Goal: Task Accomplishment & Management: Use online tool/utility

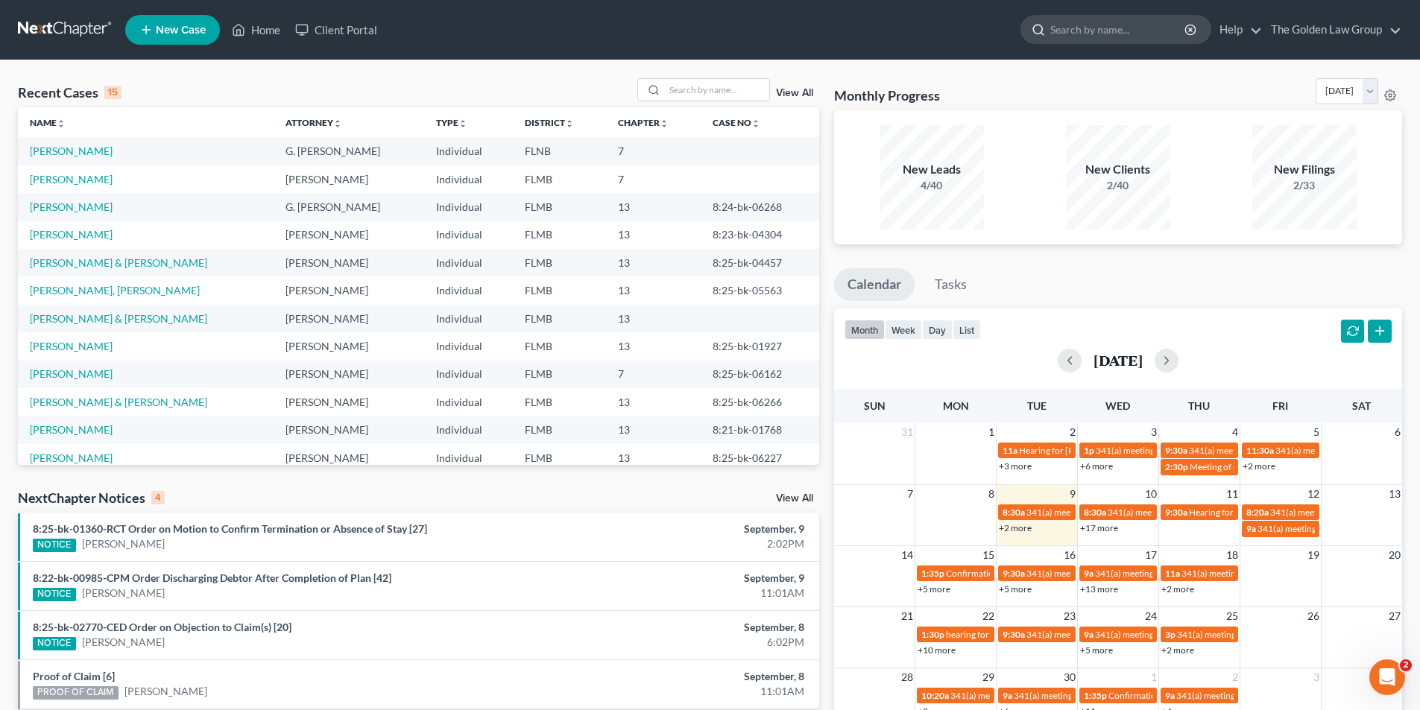
click at [1071, 30] on input "search" at bounding box center [1118, 30] width 136 height 28
type input "[PERSON_NAME]"
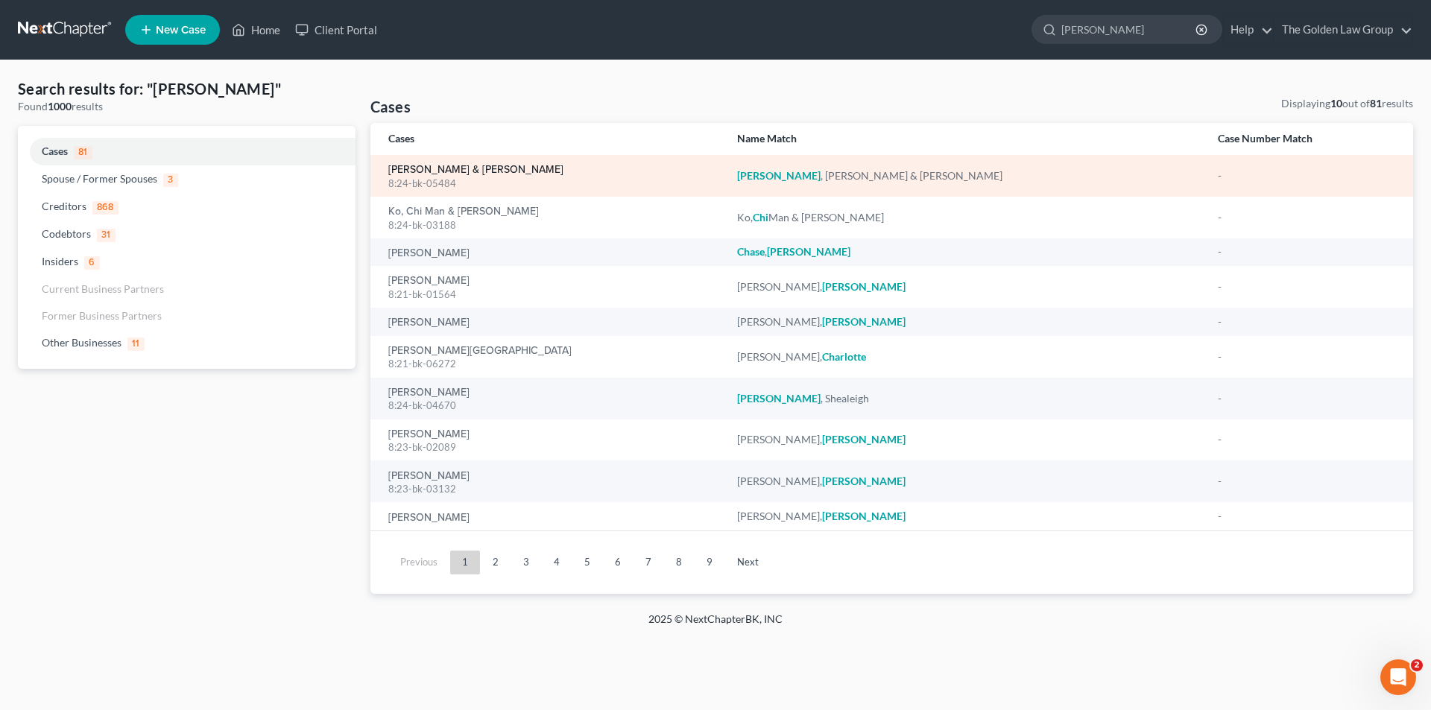
click at [428, 165] on link "[PERSON_NAME] & [PERSON_NAME]" at bounding box center [475, 170] width 175 height 10
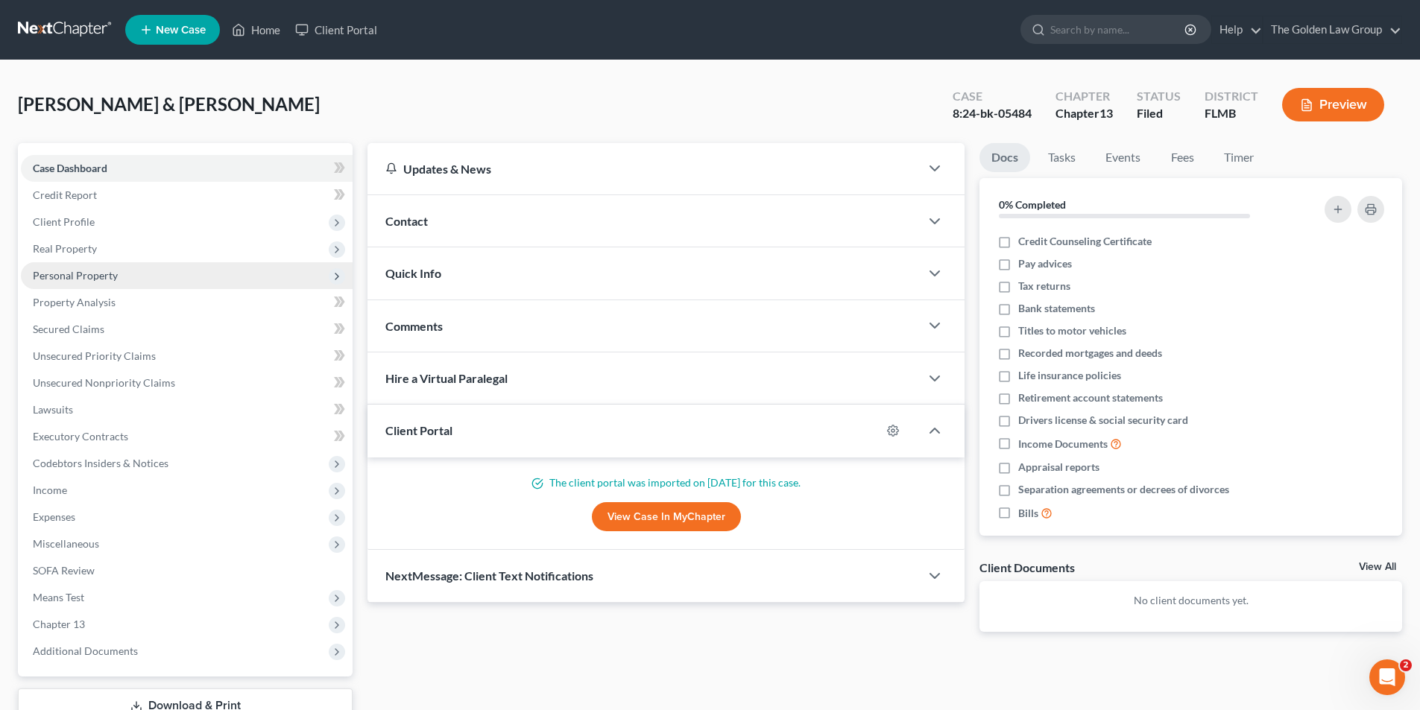
click at [61, 271] on span "Personal Property" at bounding box center [75, 275] width 85 height 13
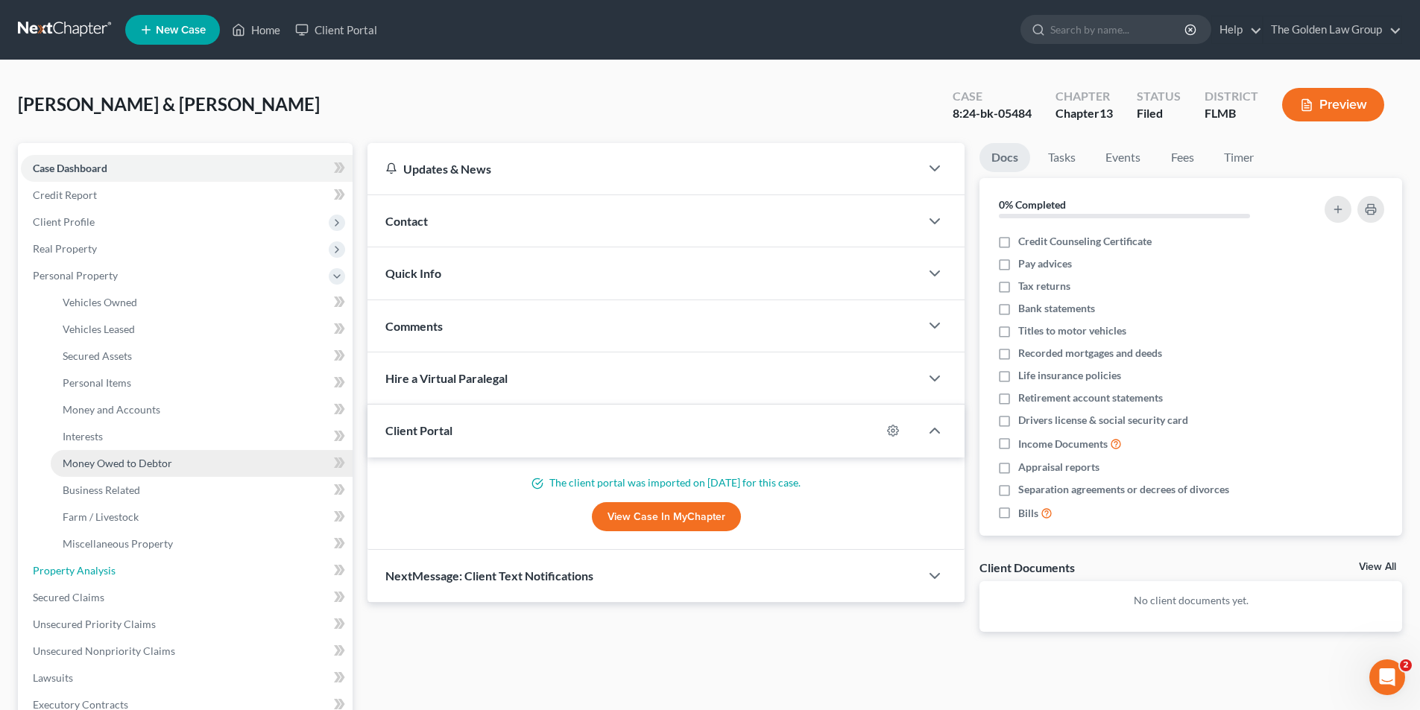
drag, startPoint x: 103, startPoint y: 569, endPoint x: 211, endPoint y: 458, distance: 155.5
click at [104, 569] on span "Property Analysis" at bounding box center [74, 570] width 83 height 13
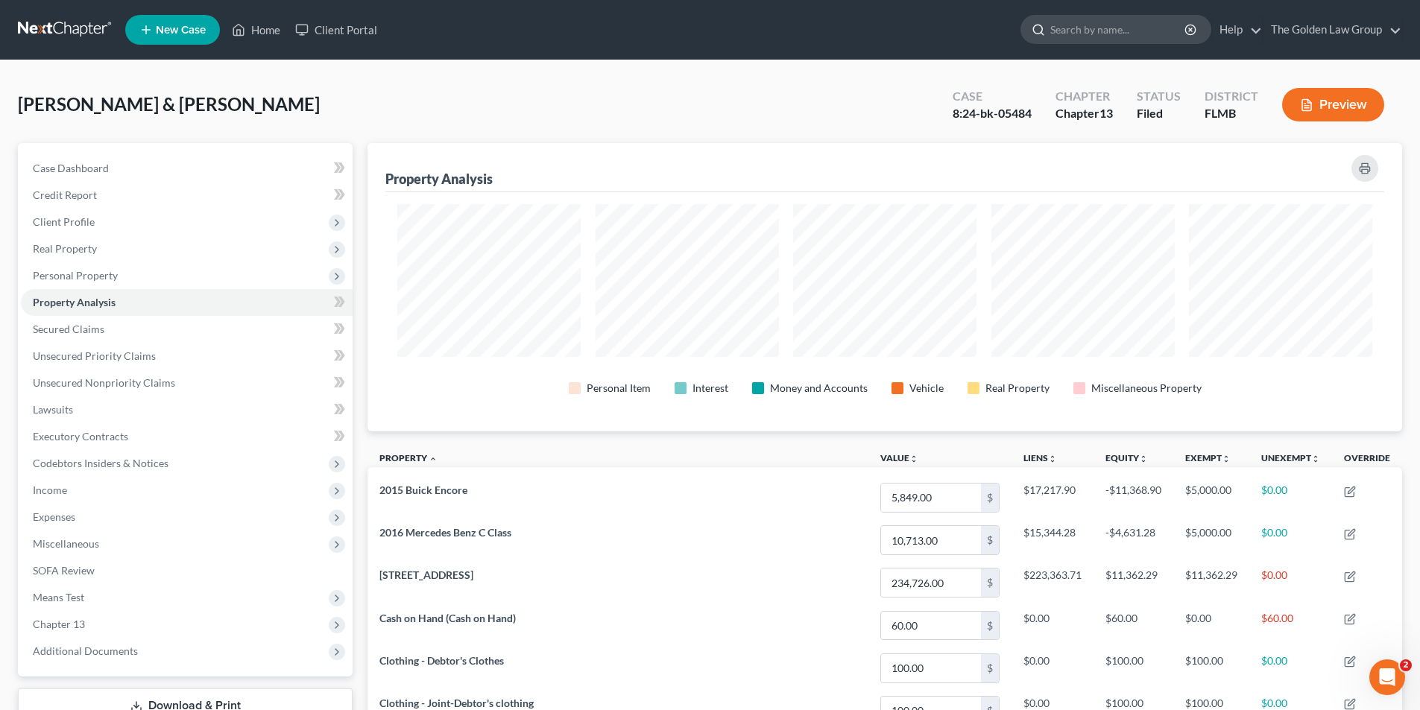
click at [1090, 30] on input "search" at bounding box center [1118, 30] width 136 height 28
click at [274, 29] on link "Home" at bounding box center [255, 29] width 63 height 27
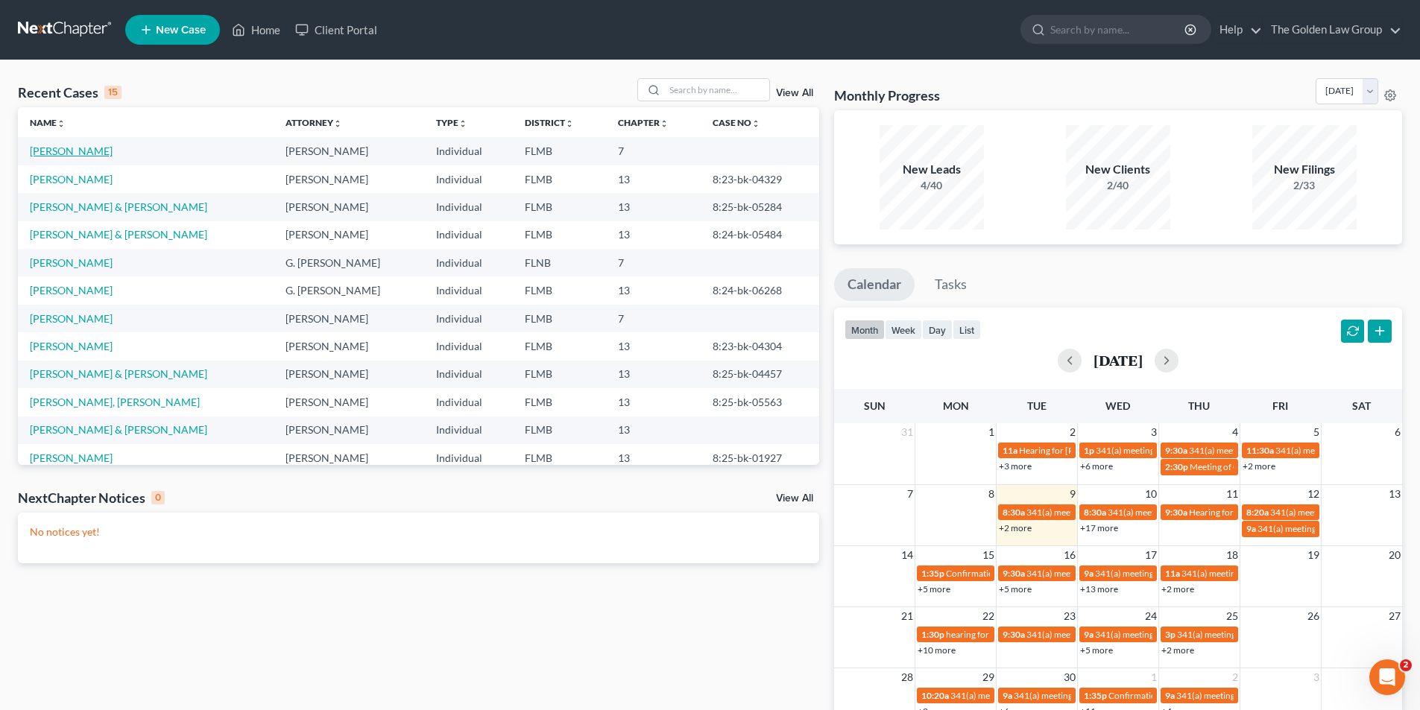
click at [63, 152] on link "[PERSON_NAME]" at bounding box center [71, 151] width 83 height 13
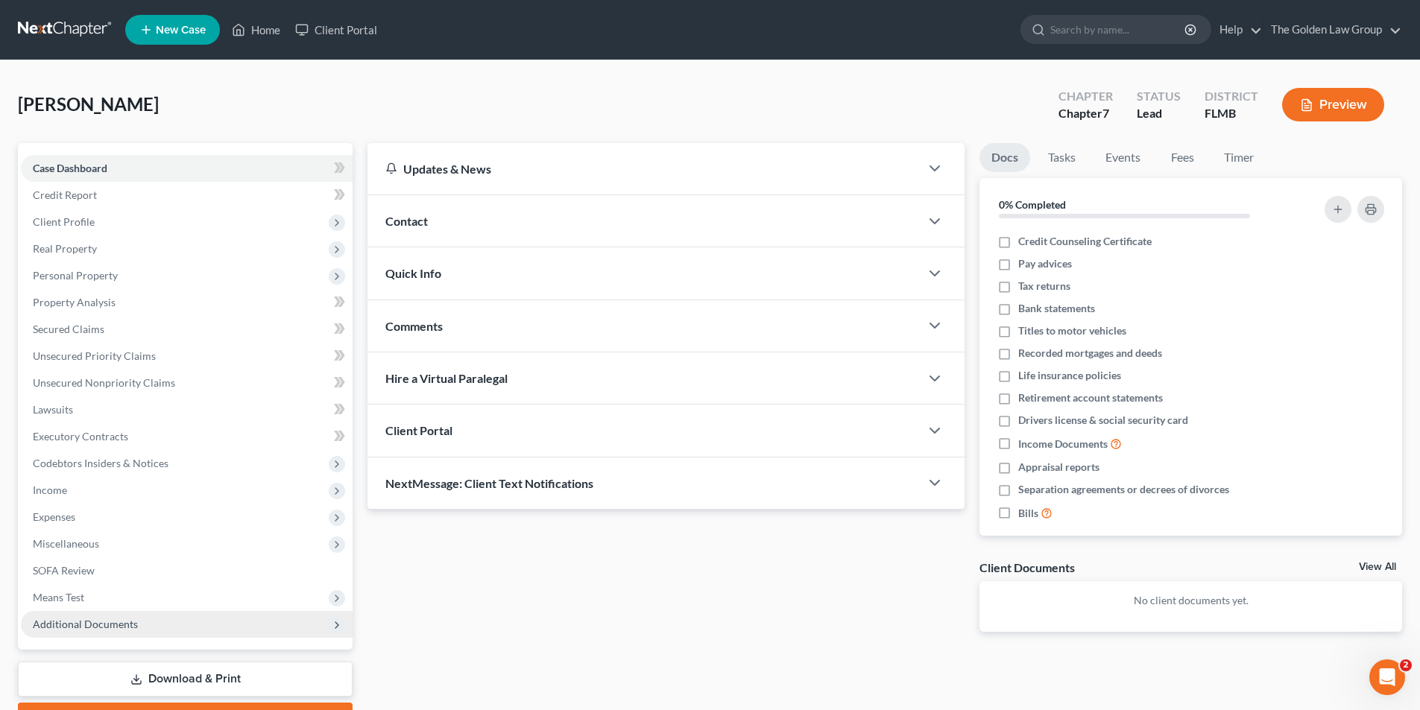
click at [113, 623] on span "Additional Documents" at bounding box center [85, 624] width 105 height 13
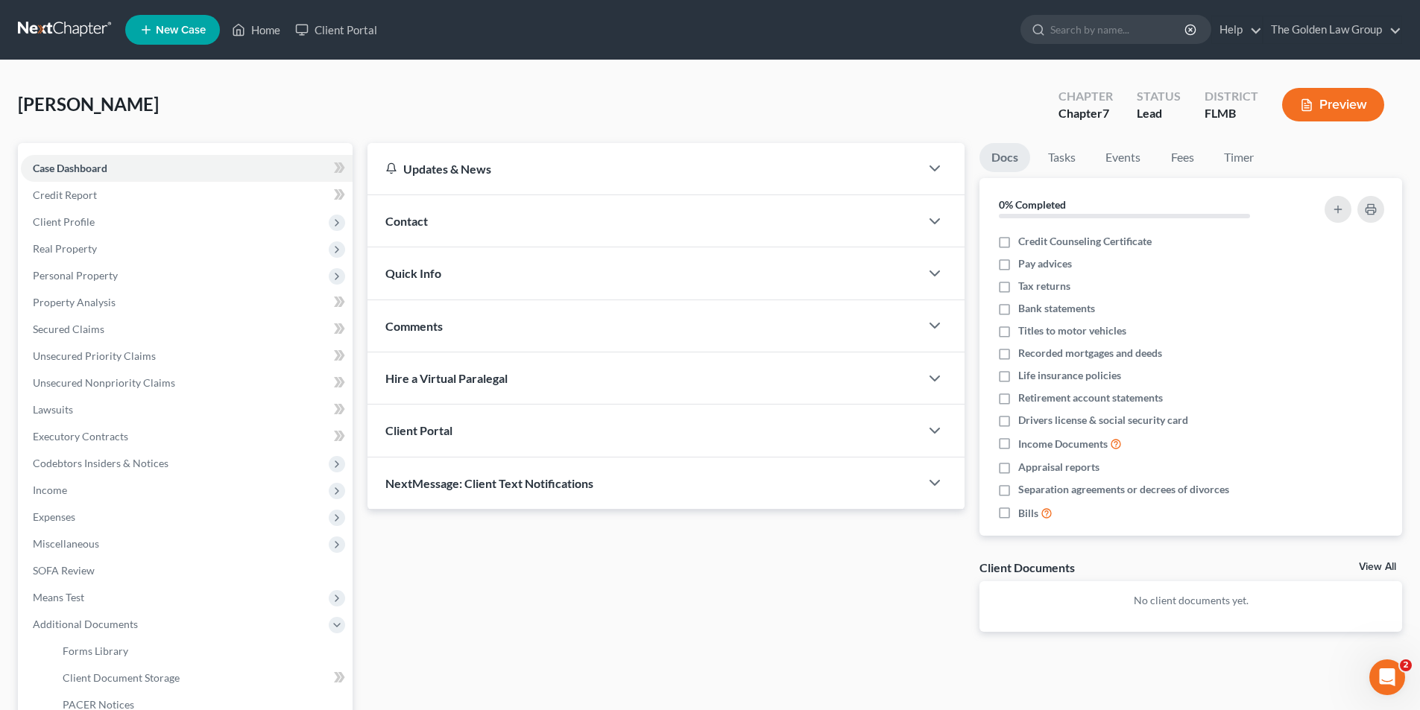
scroll to position [149, 0]
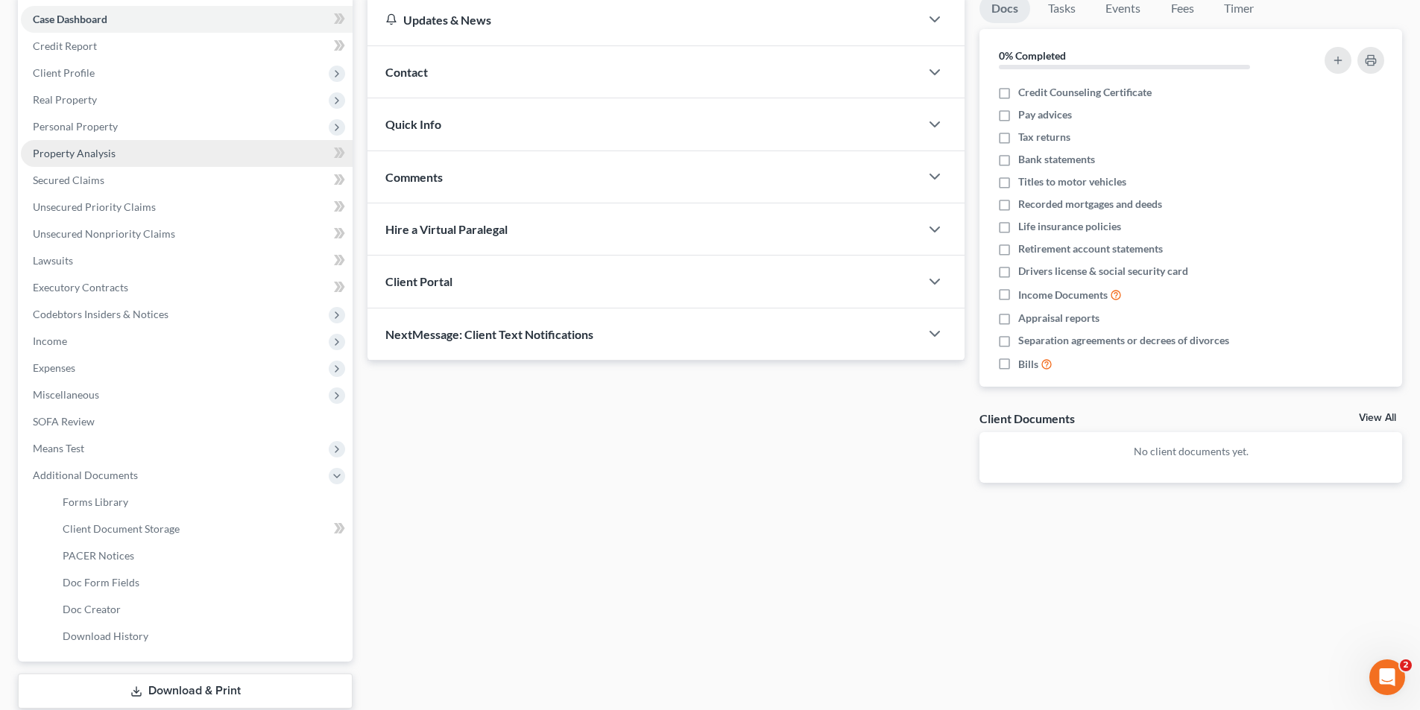
click at [86, 152] on span "Property Analysis" at bounding box center [74, 153] width 83 height 13
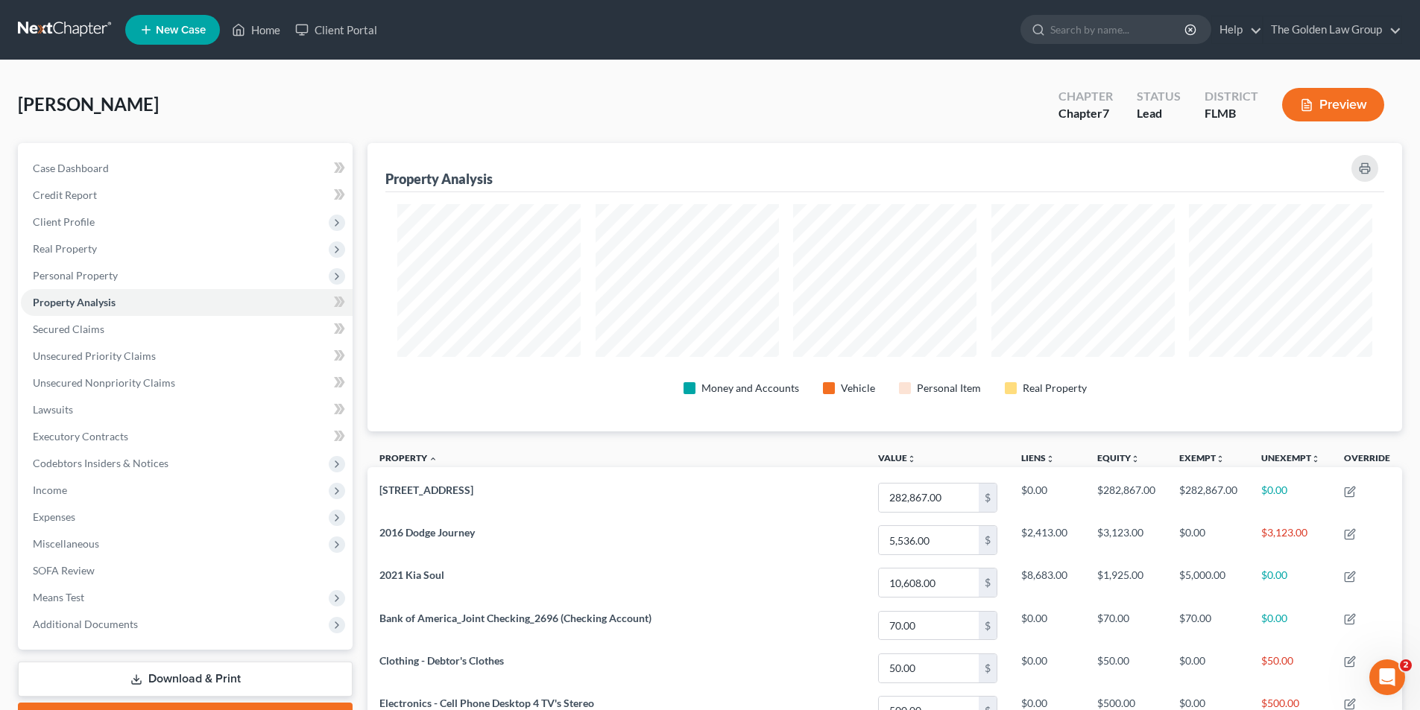
click at [1317, 104] on button "Preview" at bounding box center [1333, 105] width 102 height 34
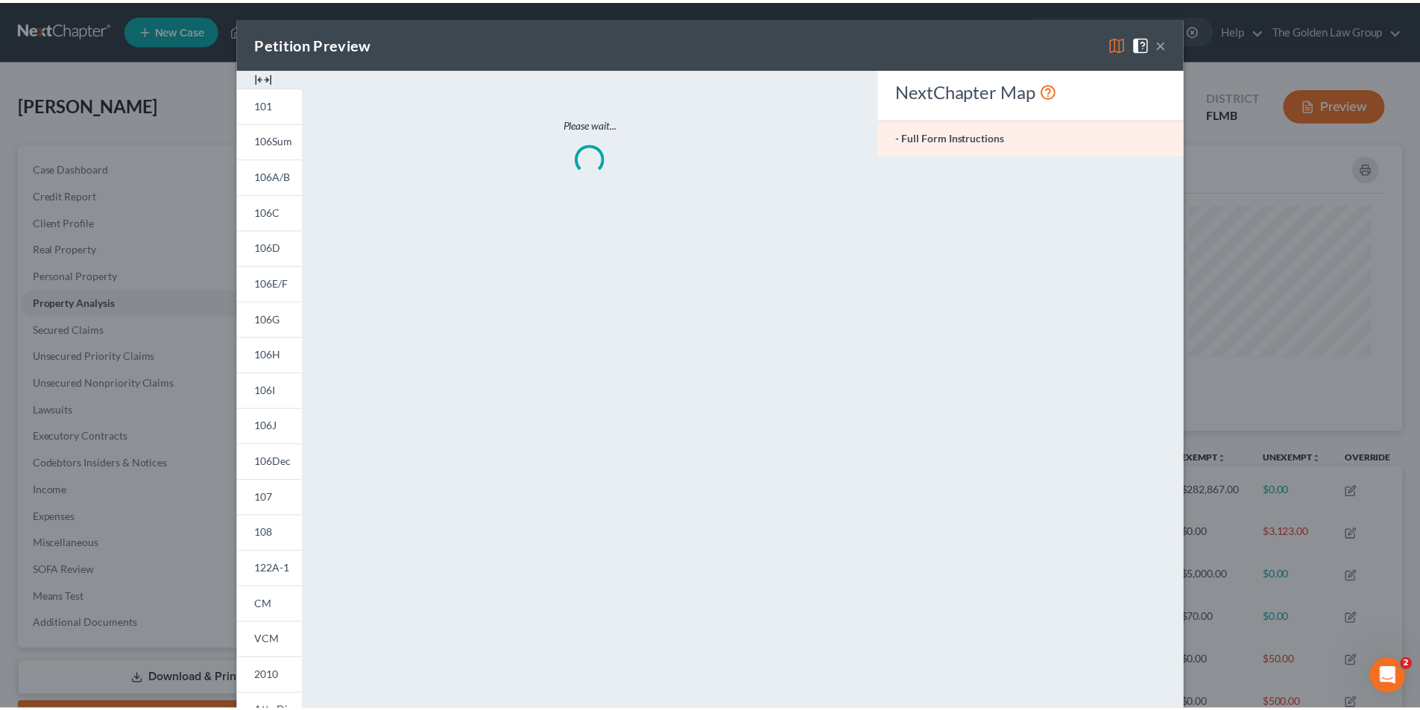
scroll to position [289, 1043]
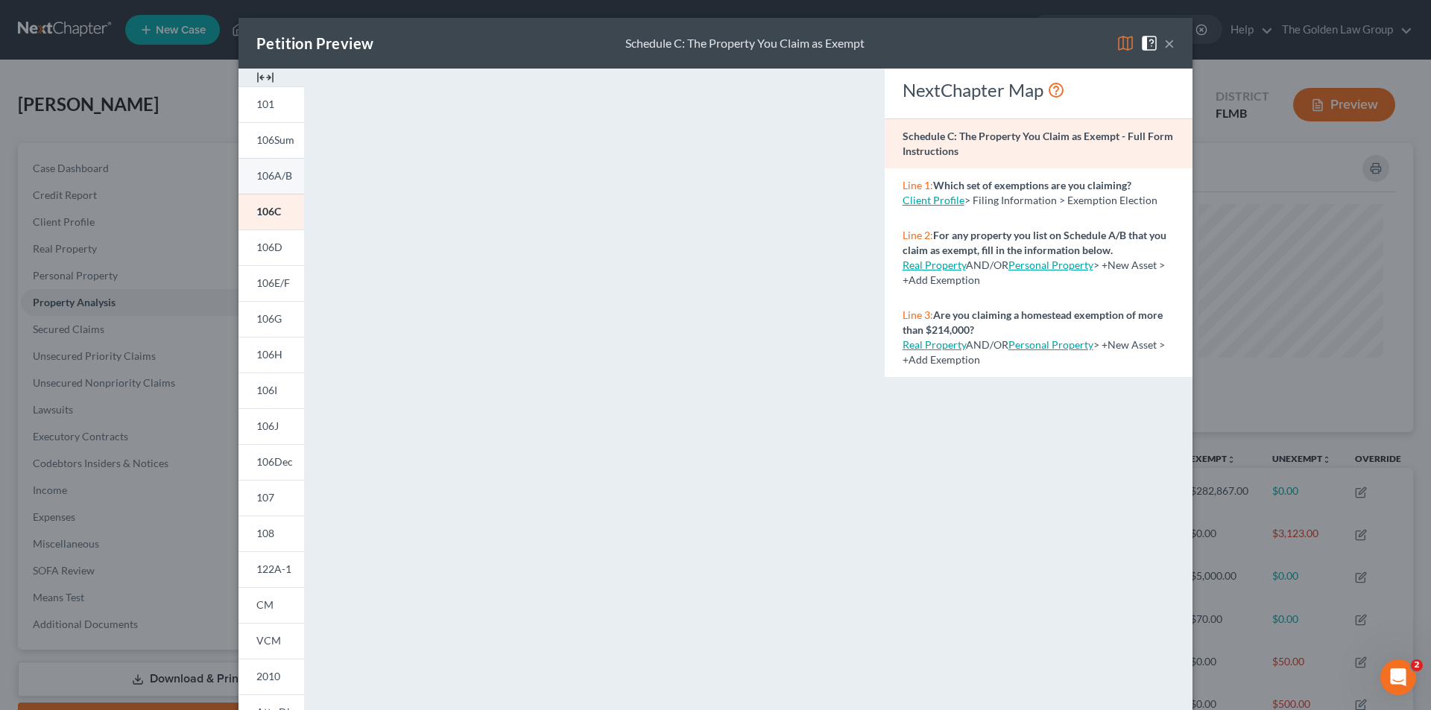
click at [260, 173] on span "106A/B" at bounding box center [274, 175] width 36 height 13
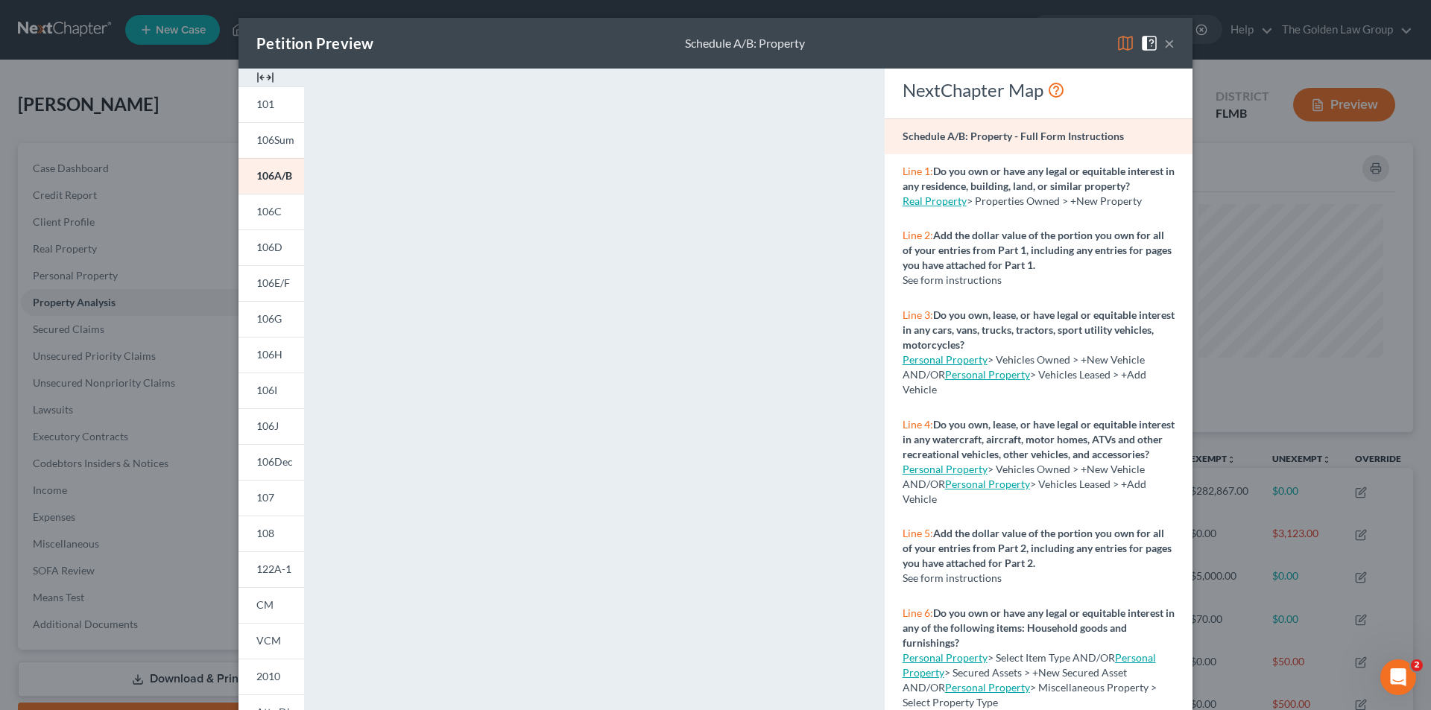
click at [206, 464] on div "Petition Preview Schedule A/B: Property × 101 106Sum 106A/B 106C 106D 106E/F 10…" at bounding box center [715, 355] width 1431 height 710
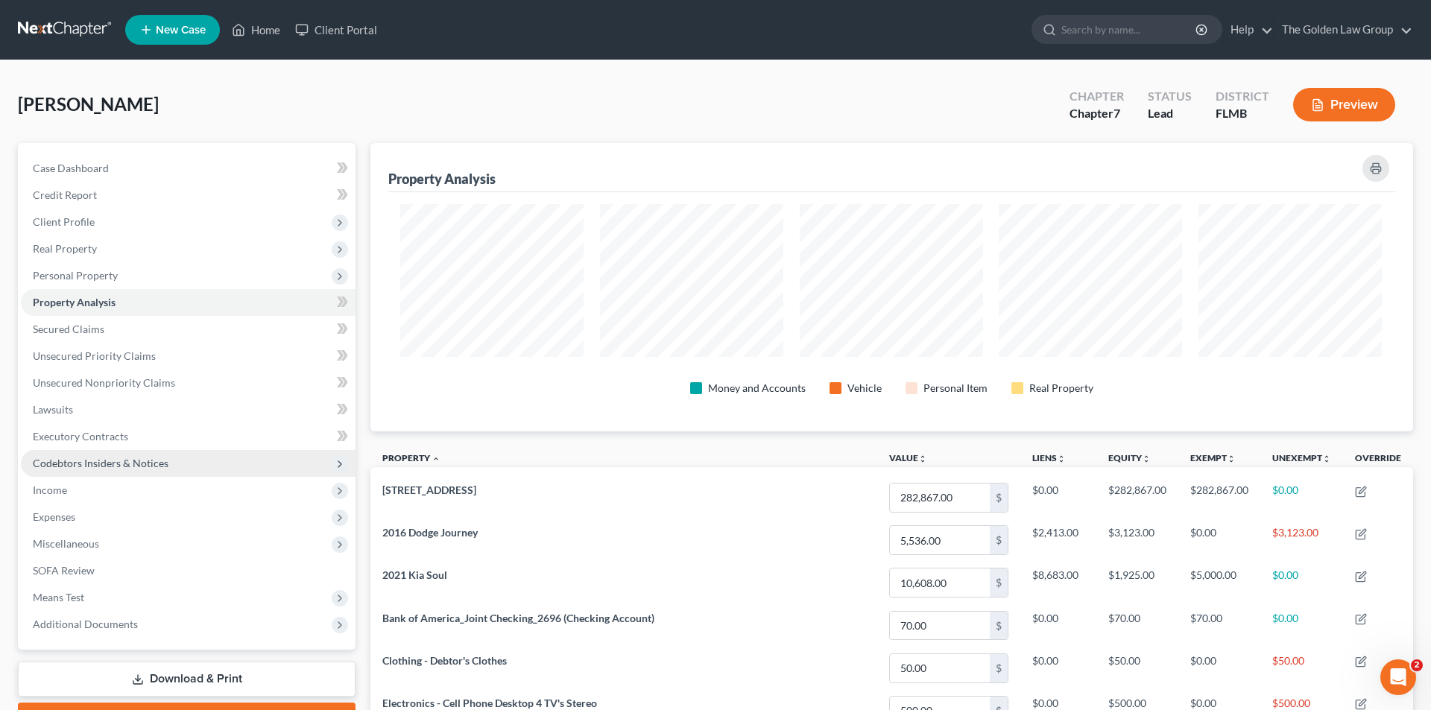
scroll to position [745056, 744310]
click at [1354, 107] on button "Preview" at bounding box center [1333, 105] width 102 height 34
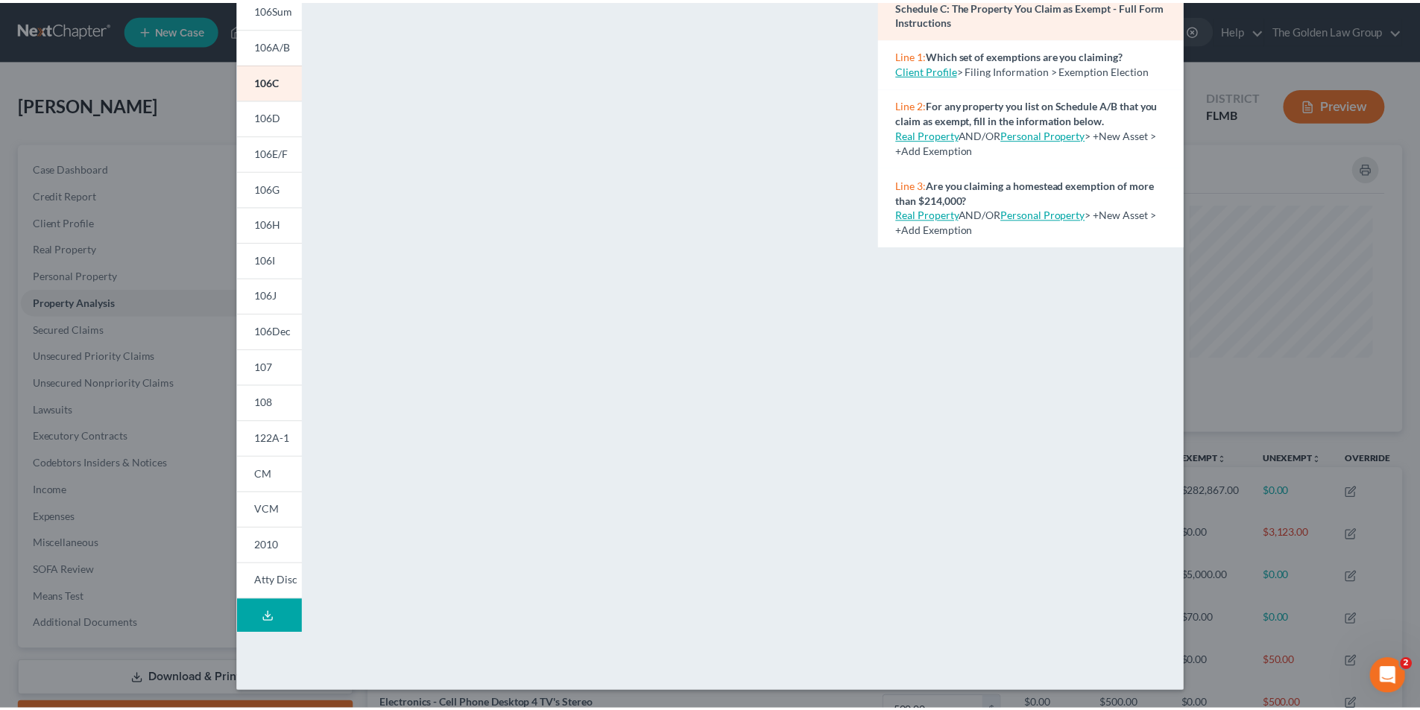
scroll to position [0, 0]
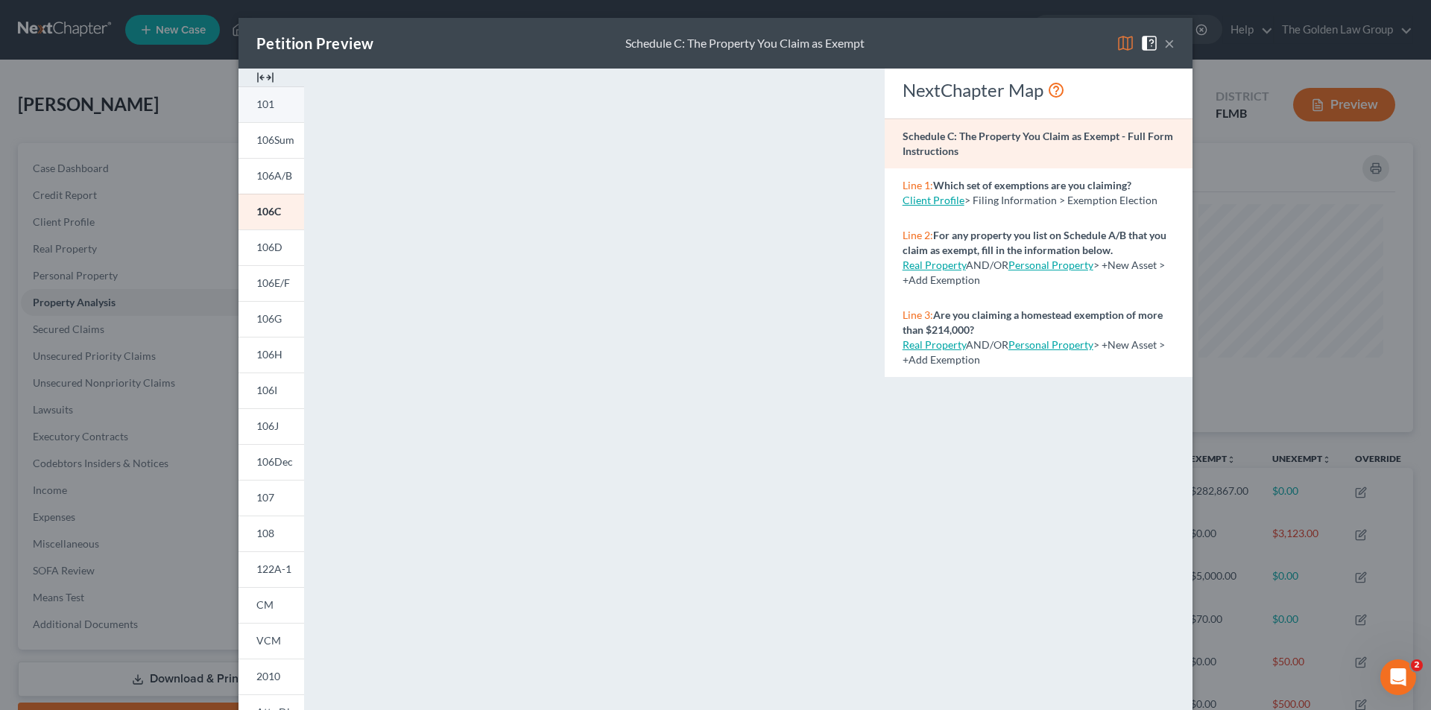
click at [270, 104] on link "101" at bounding box center [272, 104] width 66 height 36
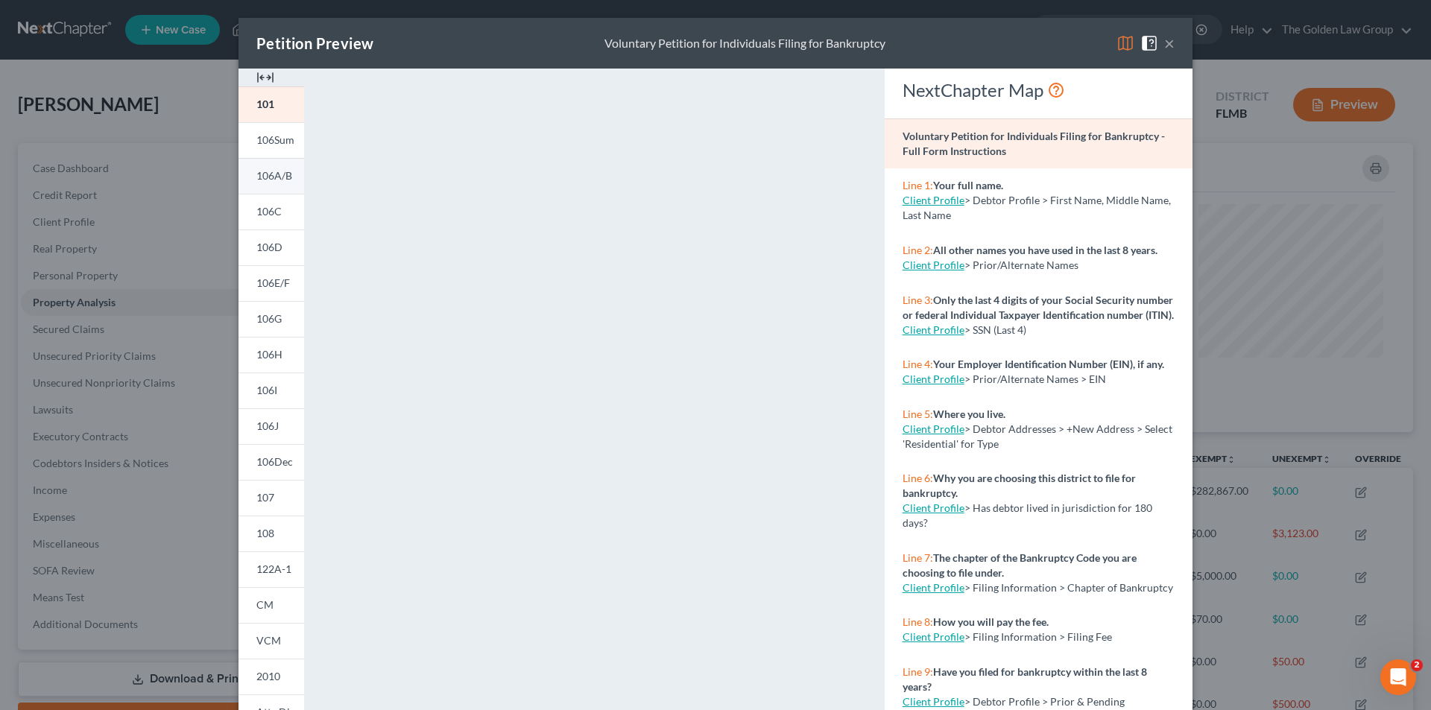
click at [270, 172] on span "106A/B" at bounding box center [274, 175] width 36 height 13
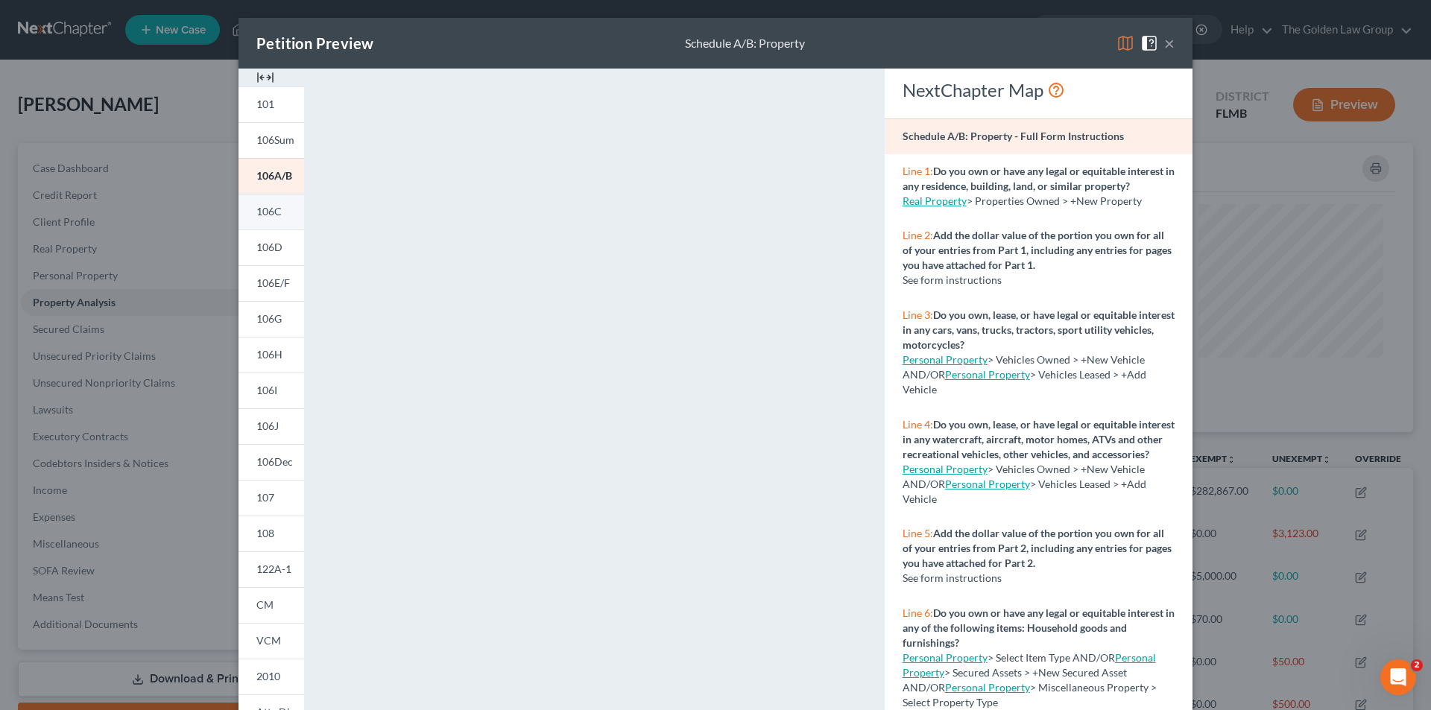
click at [269, 211] on span "106C" at bounding box center [268, 211] width 25 height 13
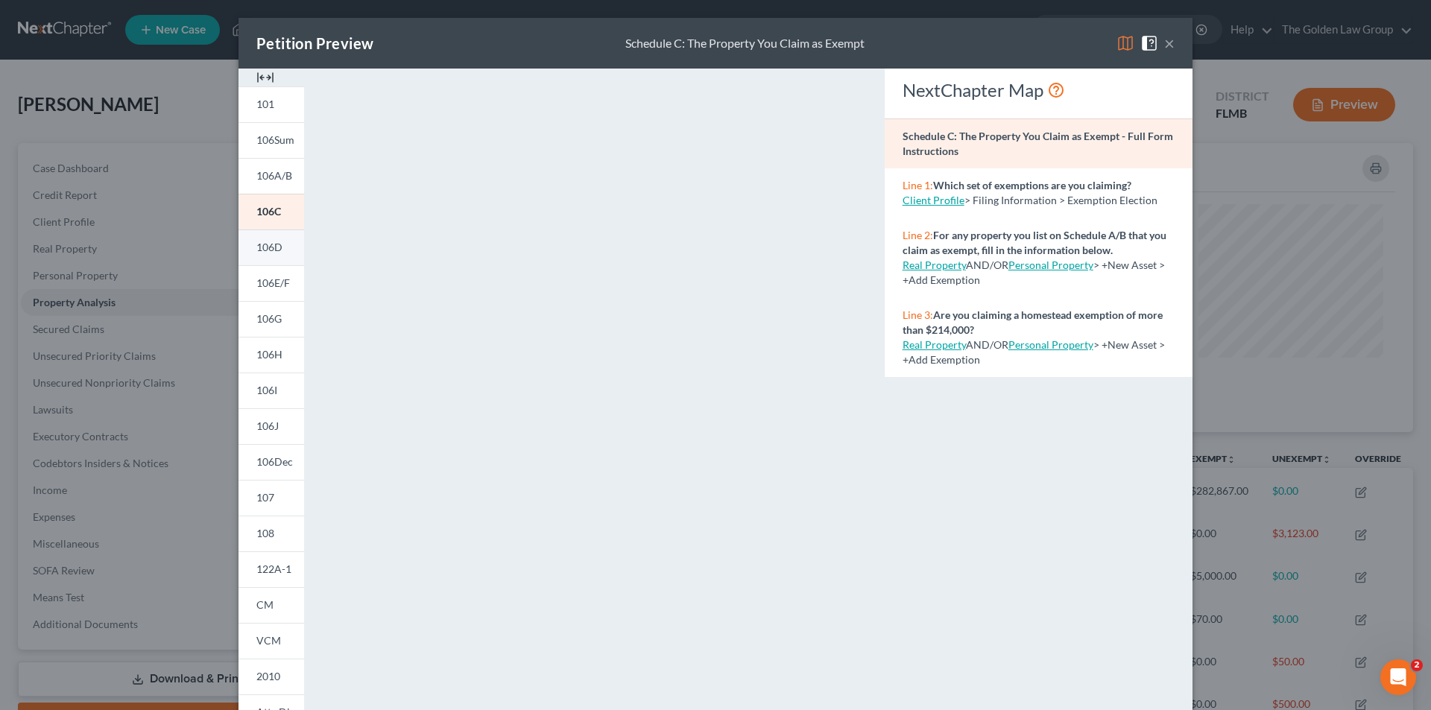
click at [268, 247] on span "106D" at bounding box center [269, 247] width 26 height 13
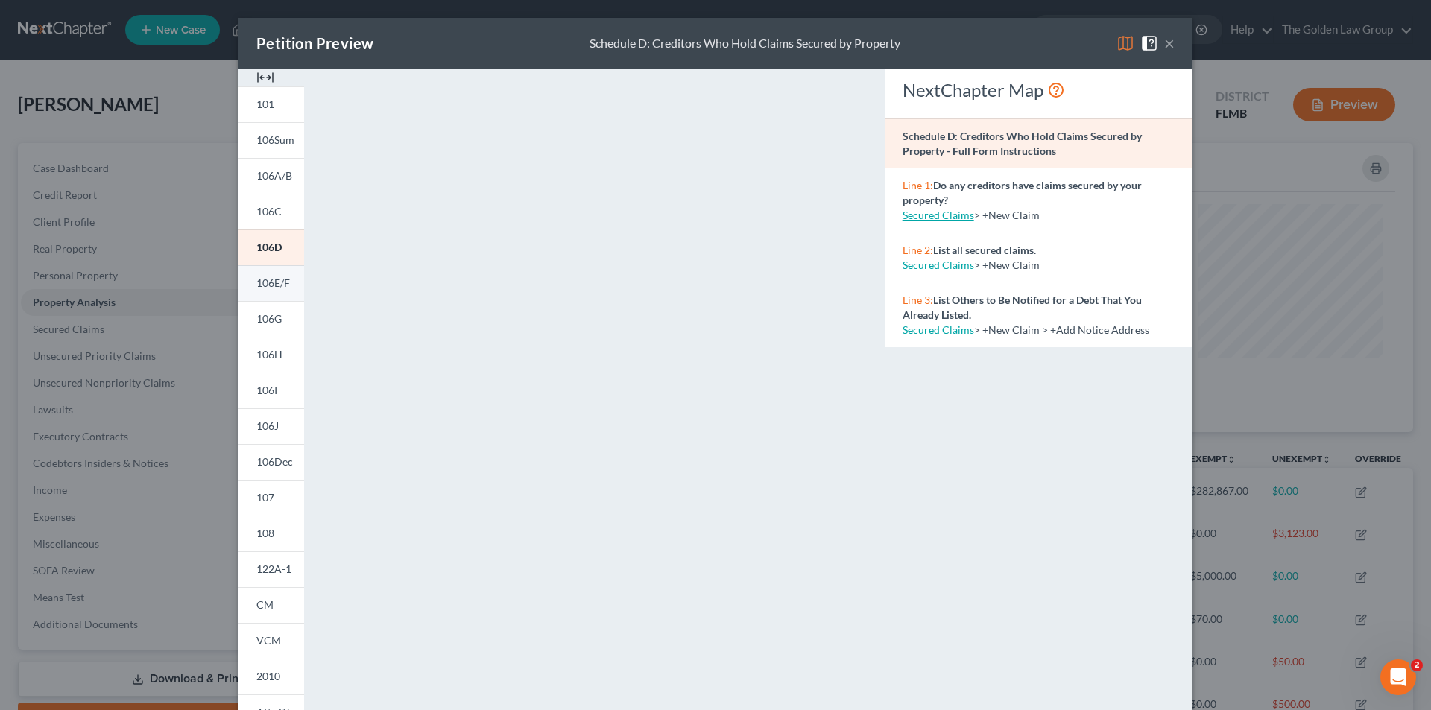
click at [264, 281] on span "106E/F" at bounding box center [273, 283] width 34 height 13
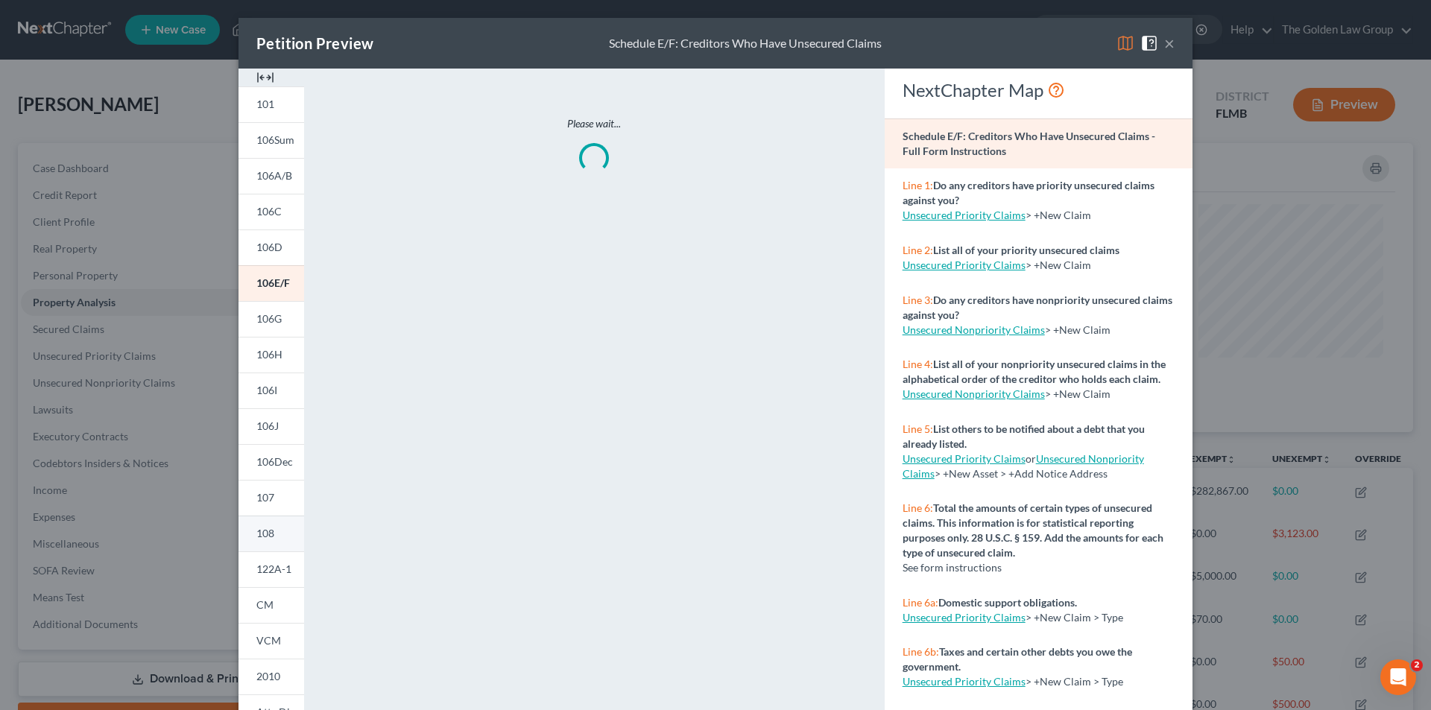
click at [263, 525] on link "108" at bounding box center [272, 534] width 66 height 36
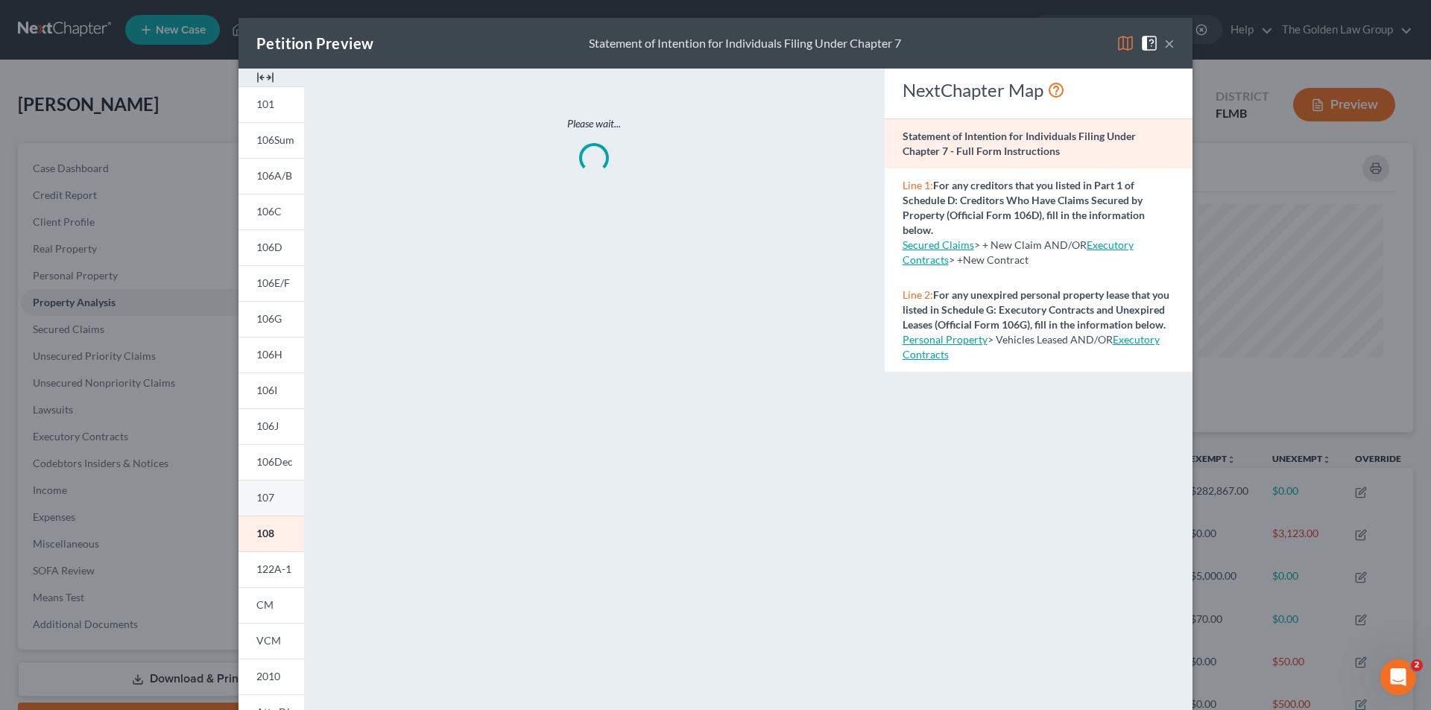
click at [261, 496] on span "107" at bounding box center [265, 497] width 18 height 13
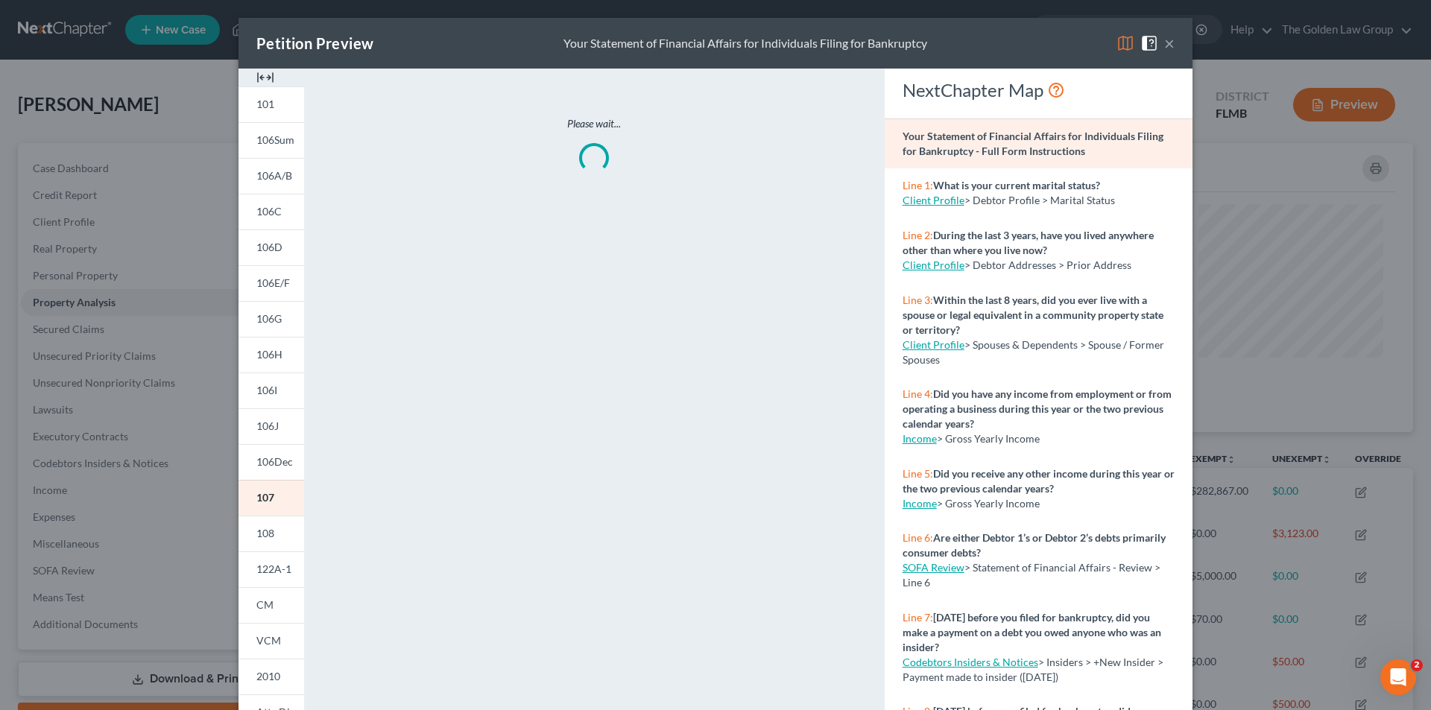
scroll to position [745056, 744310]
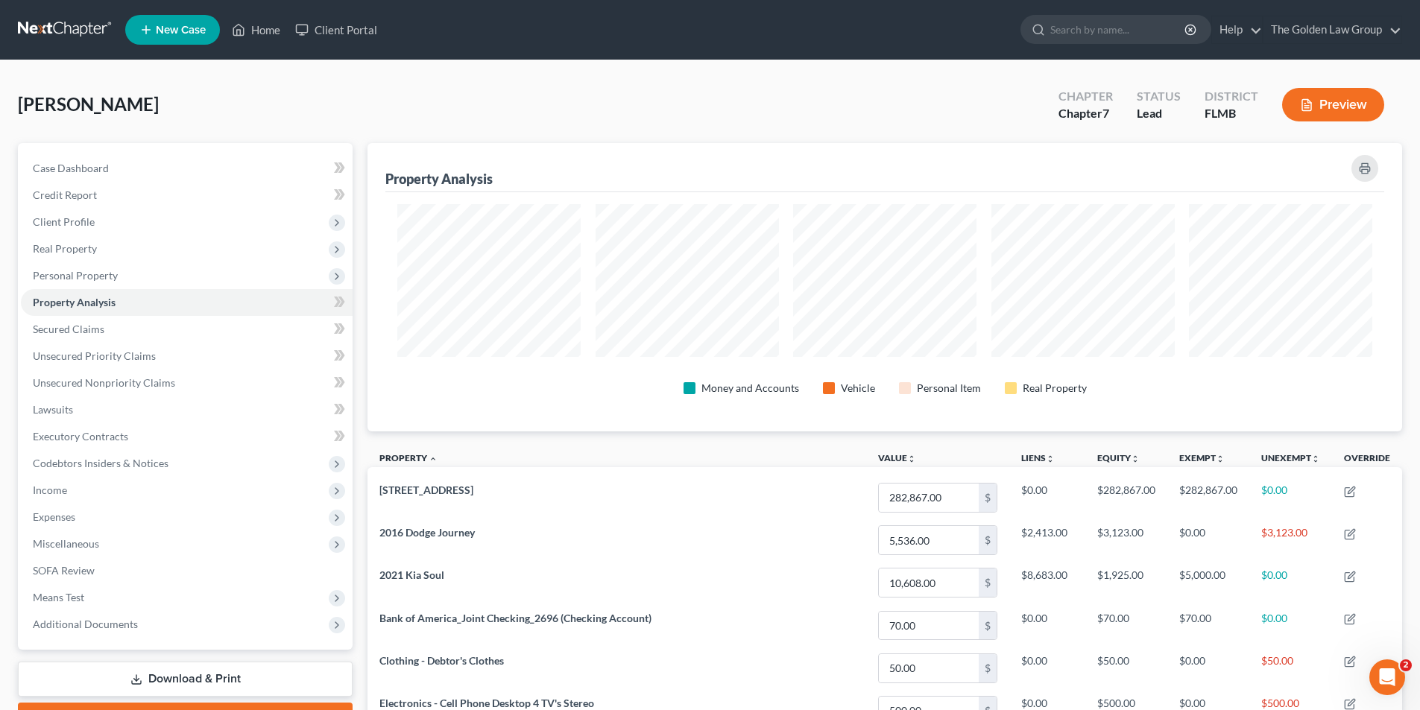
click at [1333, 113] on button "Preview" at bounding box center [1333, 105] width 102 height 34
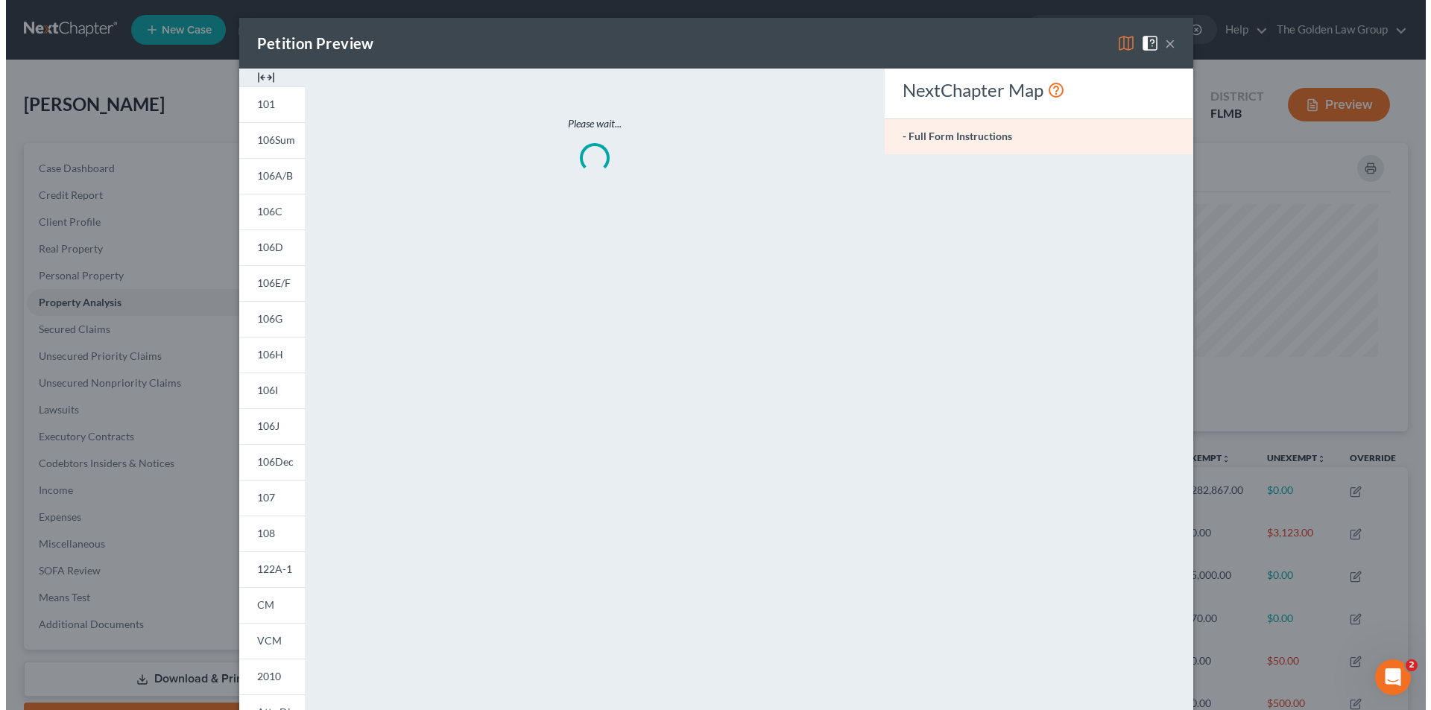
scroll to position [289, 1043]
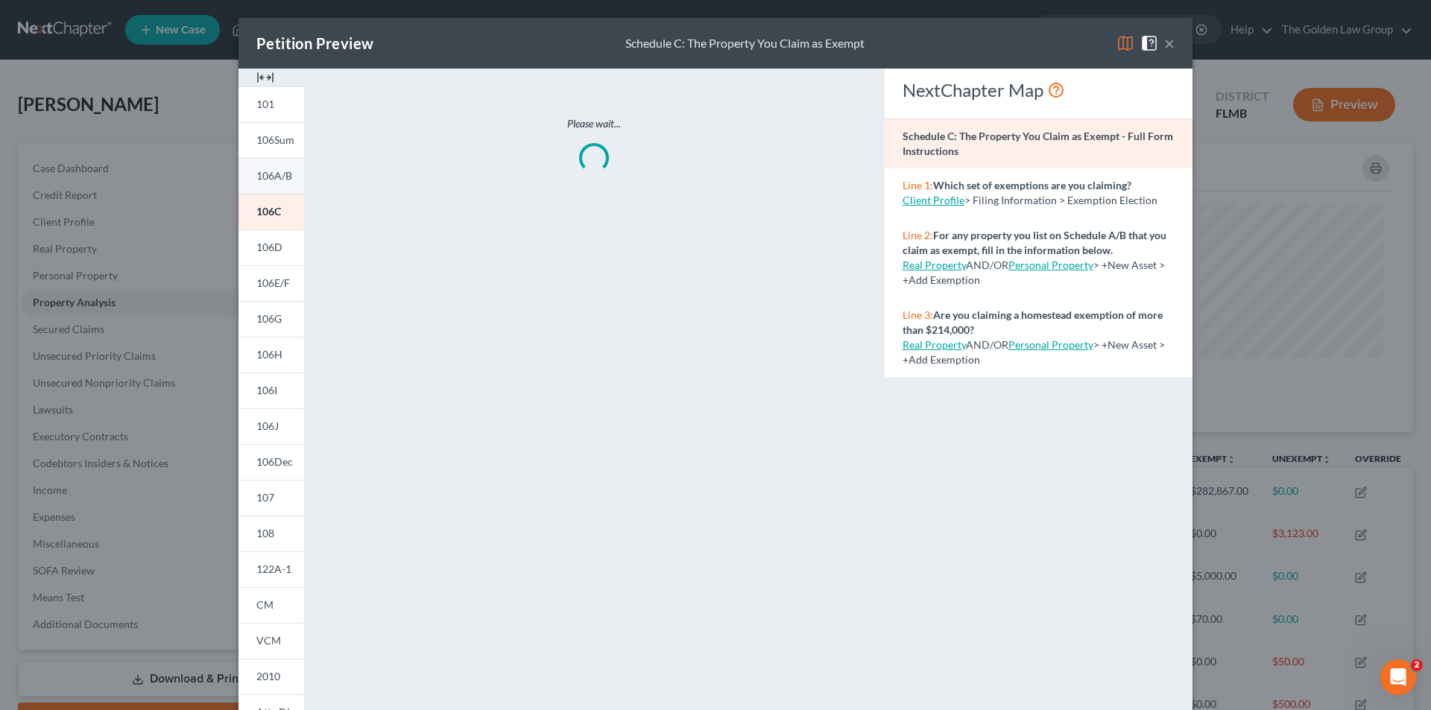
click at [280, 173] on span "106A/B" at bounding box center [274, 175] width 36 height 13
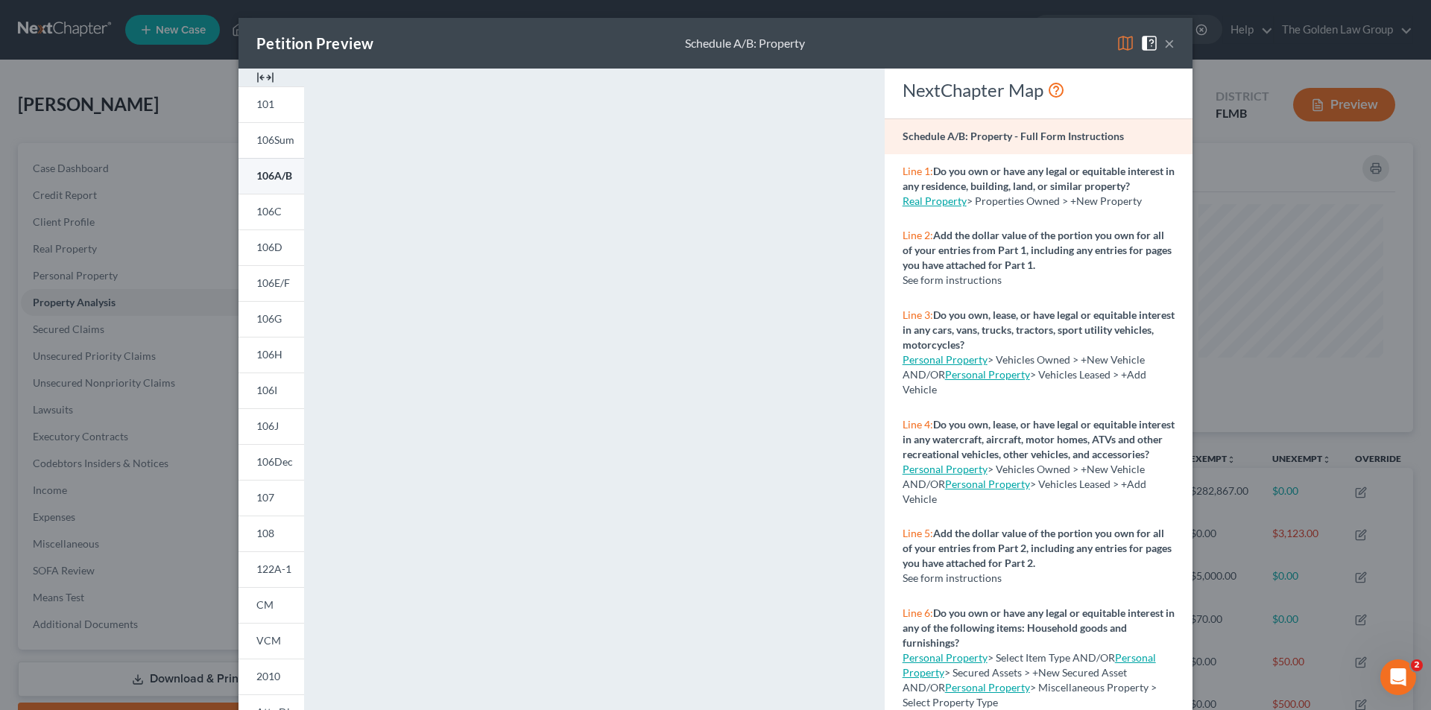
click at [267, 173] on span "106A/B" at bounding box center [274, 175] width 36 height 13
click at [274, 276] on link "106E/F" at bounding box center [272, 283] width 66 height 36
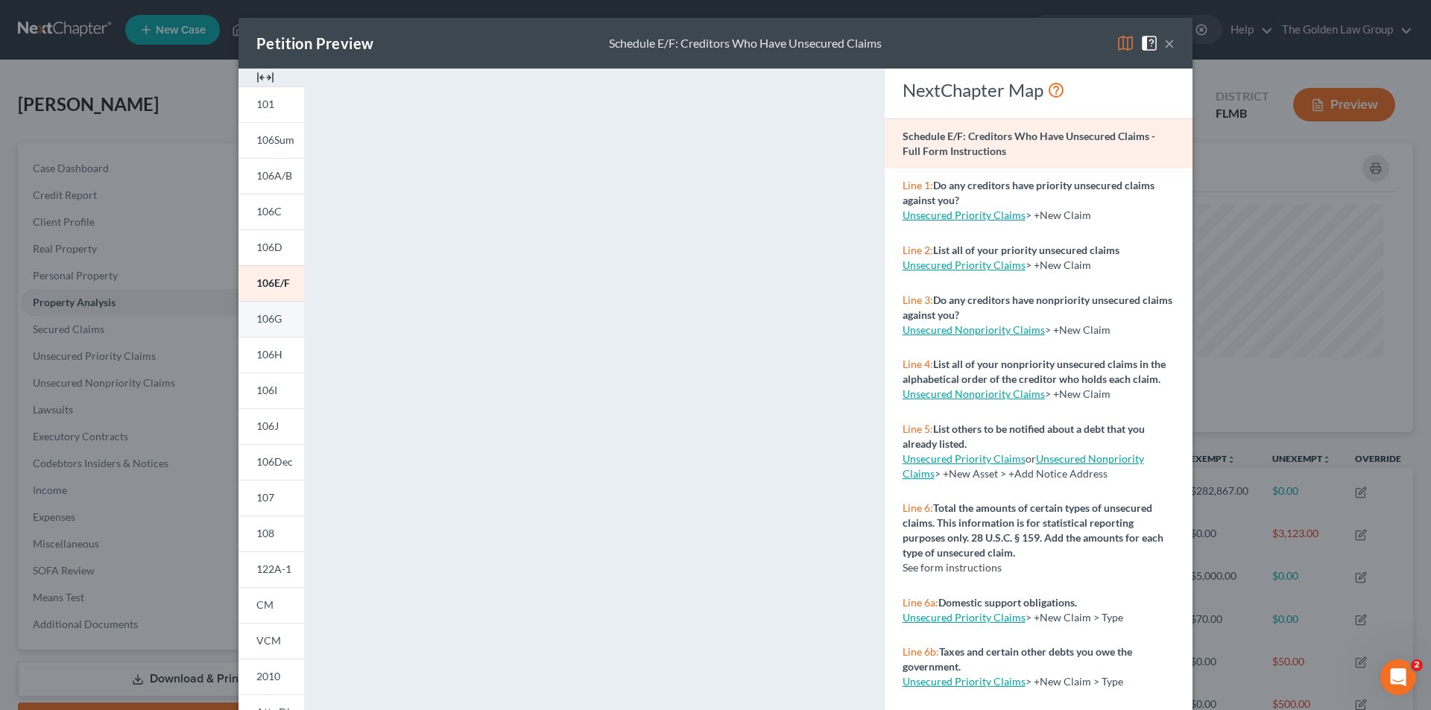
click at [267, 317] on span "106G" at bounding box center [268, 318] width 25 height 13
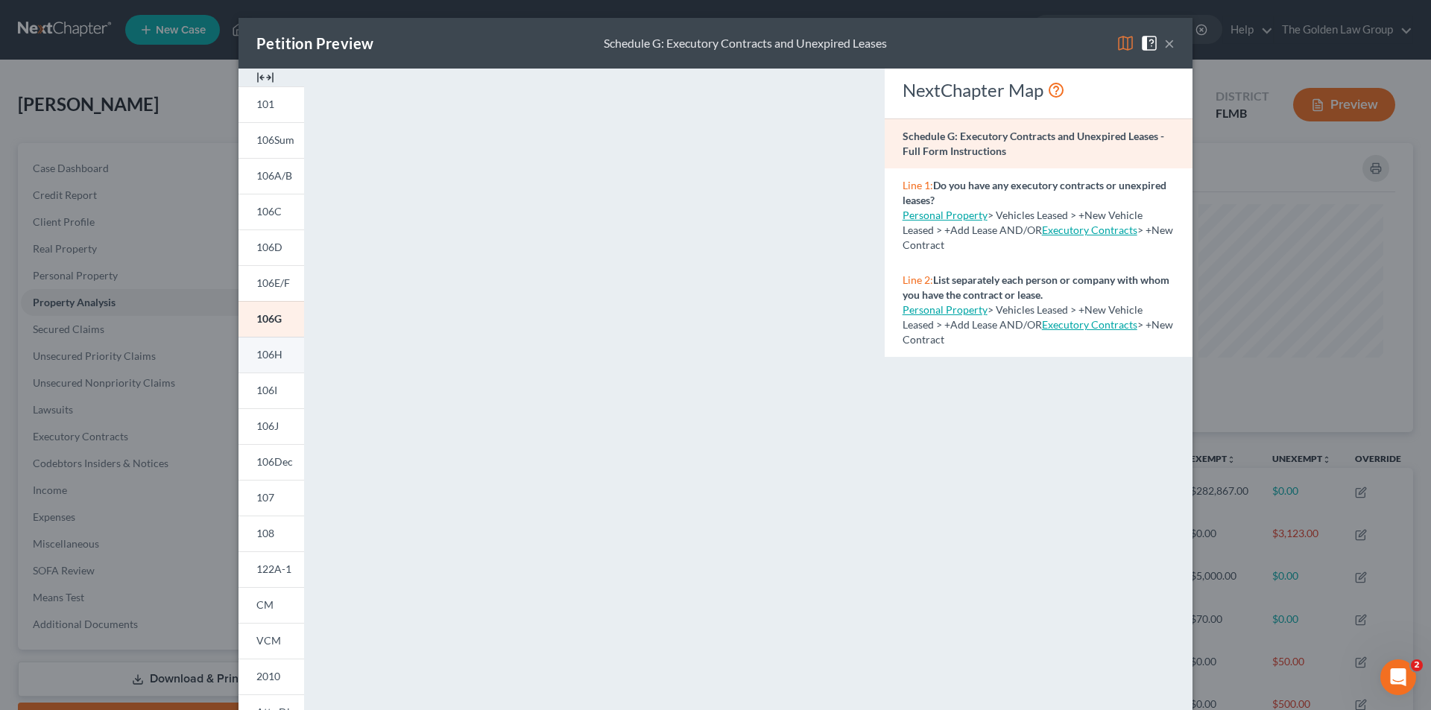
click at [271, 354] on span "106H" at bounding box center [269, 354] width 26 height 13
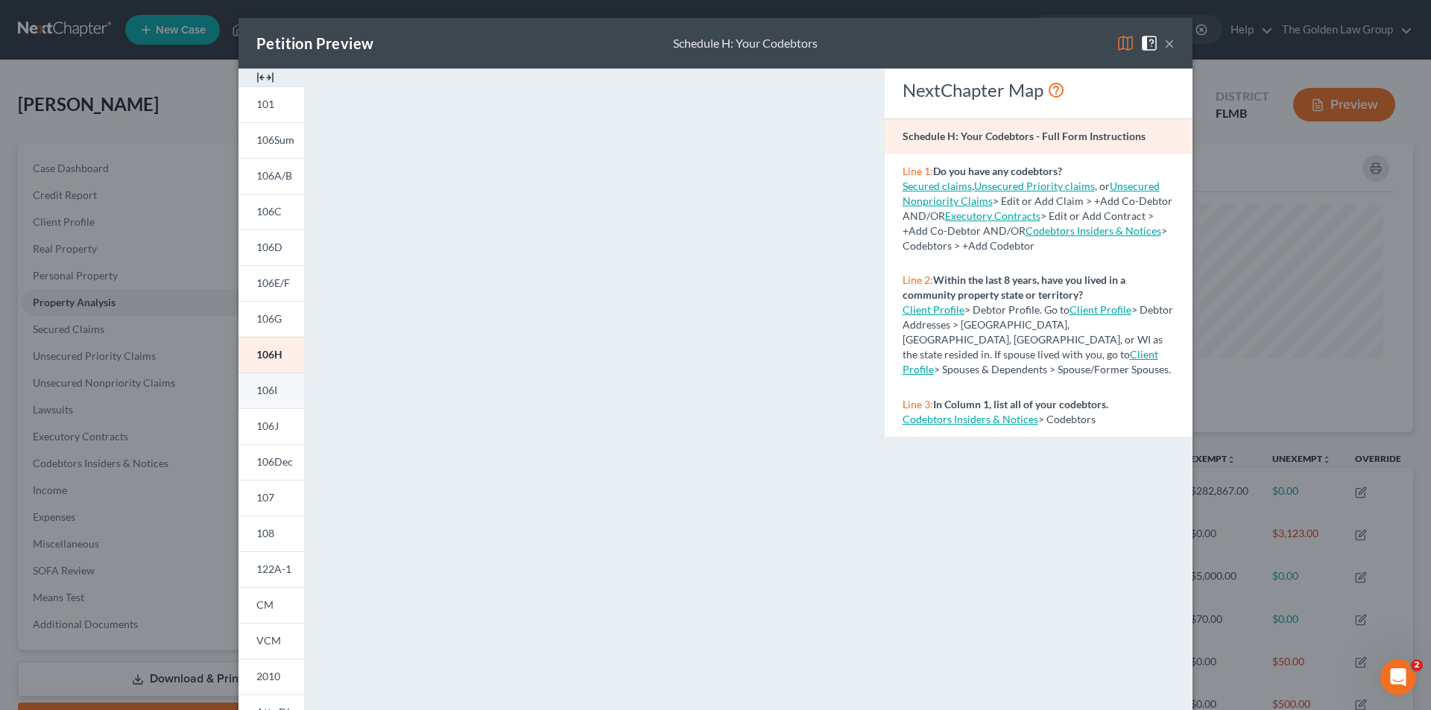
click at [272, 391] on span "106I" at bounding box center [266, 390] width 21 height 13
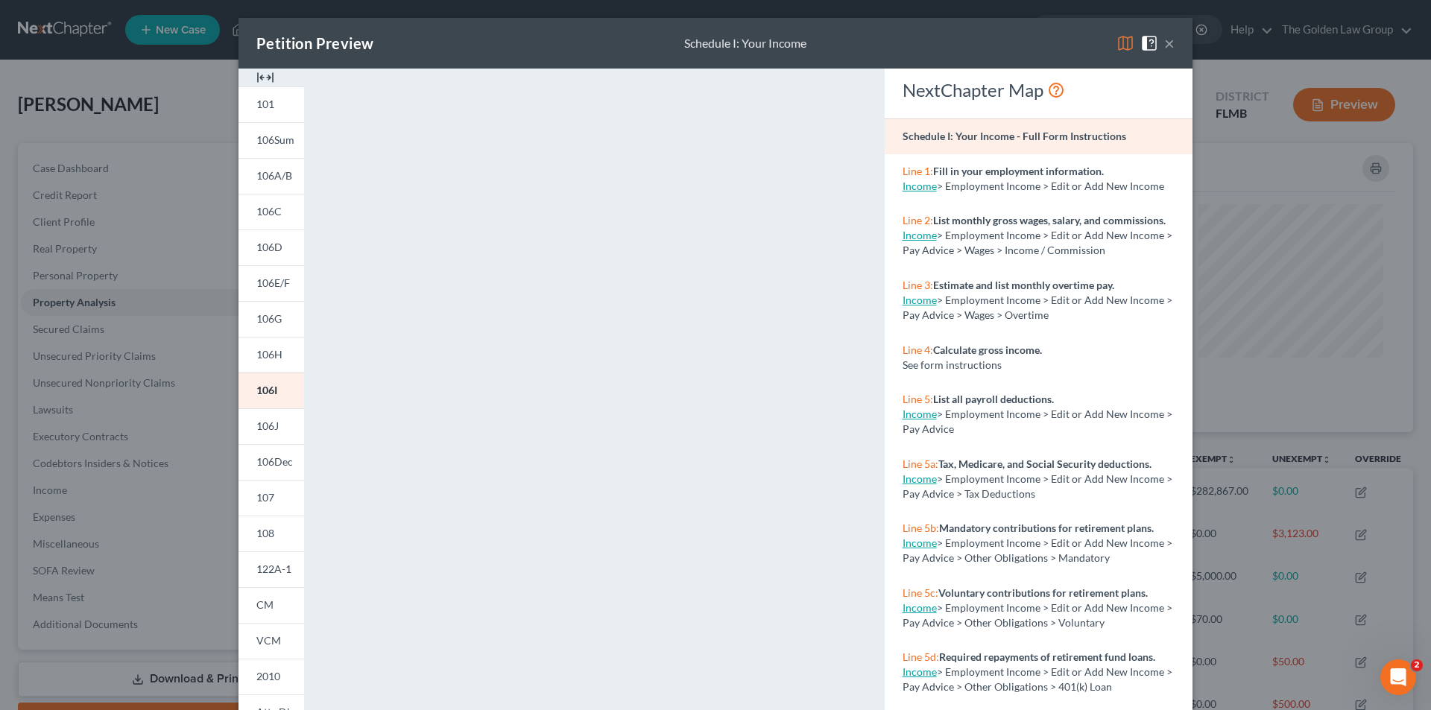
scroll to position [130, 0]
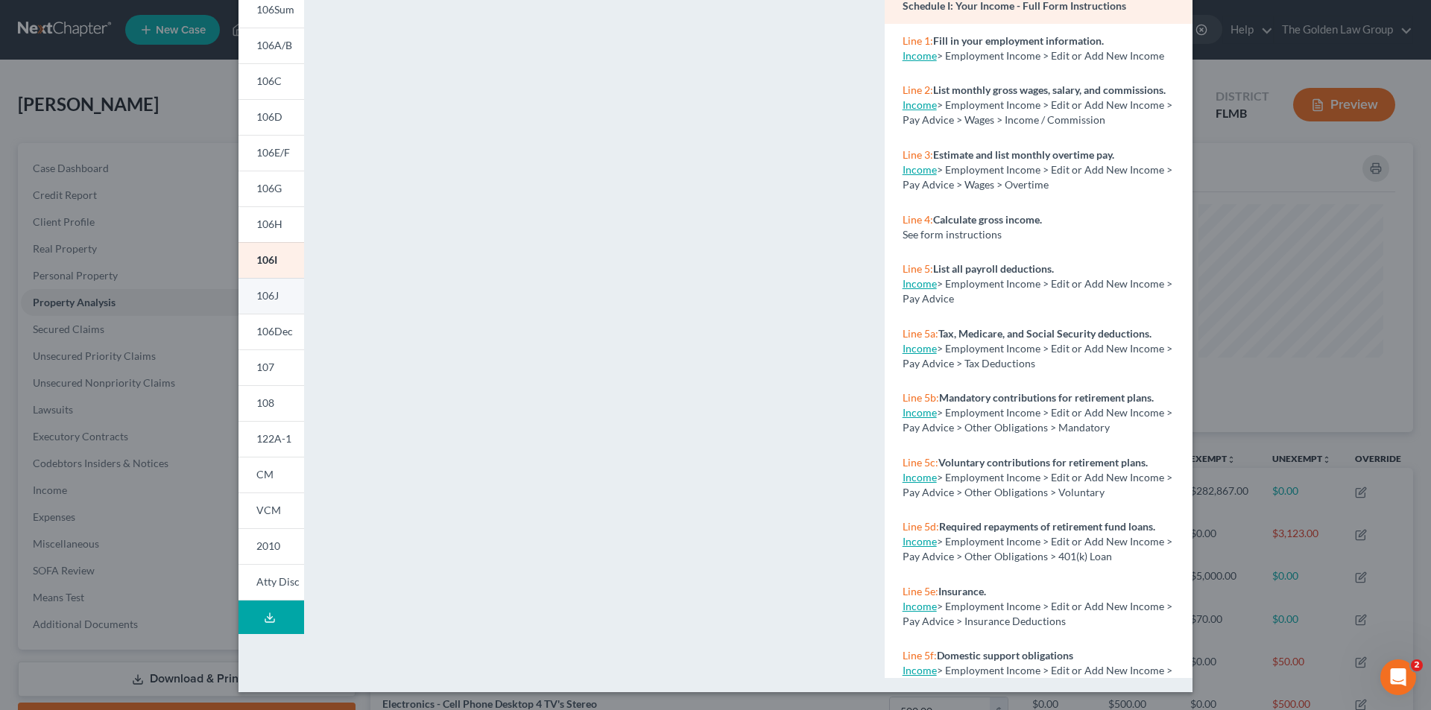
click at [264, 291] on span "106J" at bounding box center [267, 295] width 22 height 13
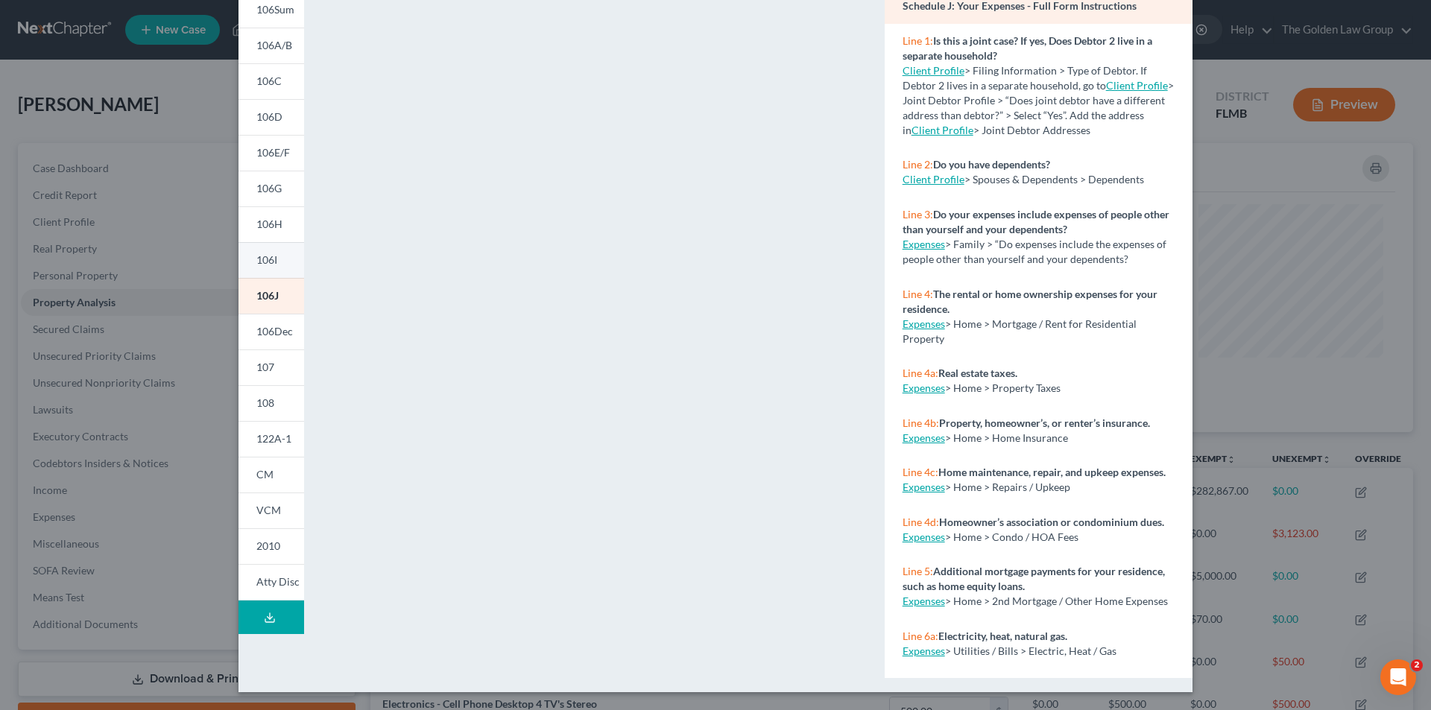
click at [259, 261] on span "106I" at bounding box center [266, 259] width 21 height 13
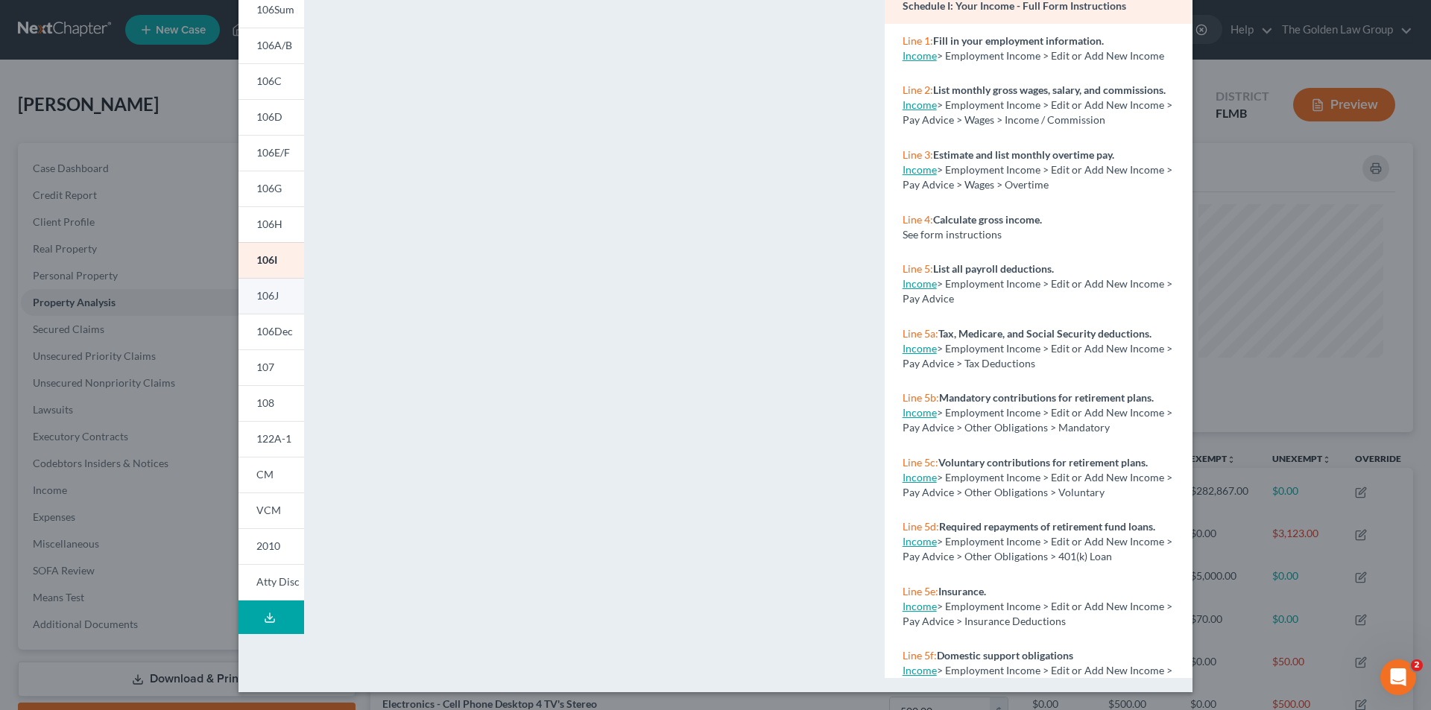
click at [268, 290] on span "106J" at bounding box center [267, 295] width 22 height 13
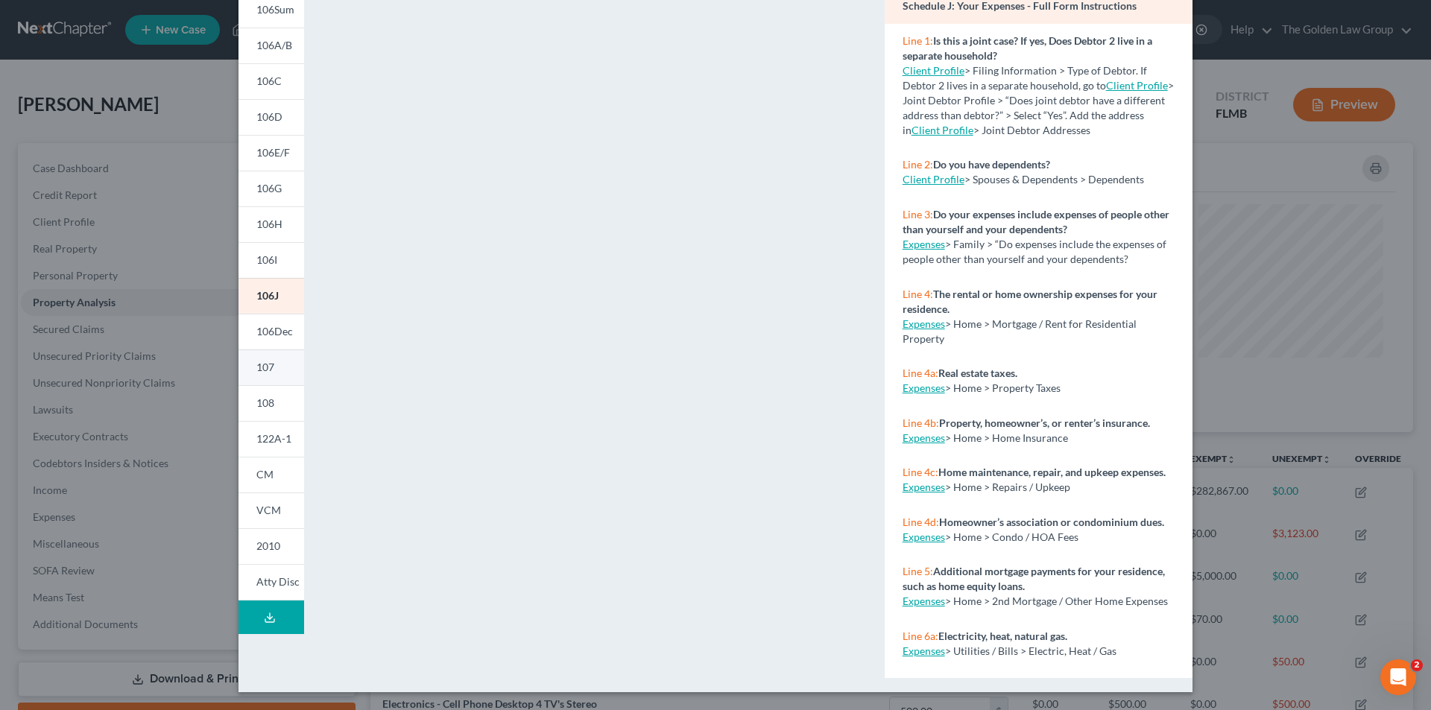
click at [274, 368] on link "107" at bounding box center [272, 368] width 66 height 36
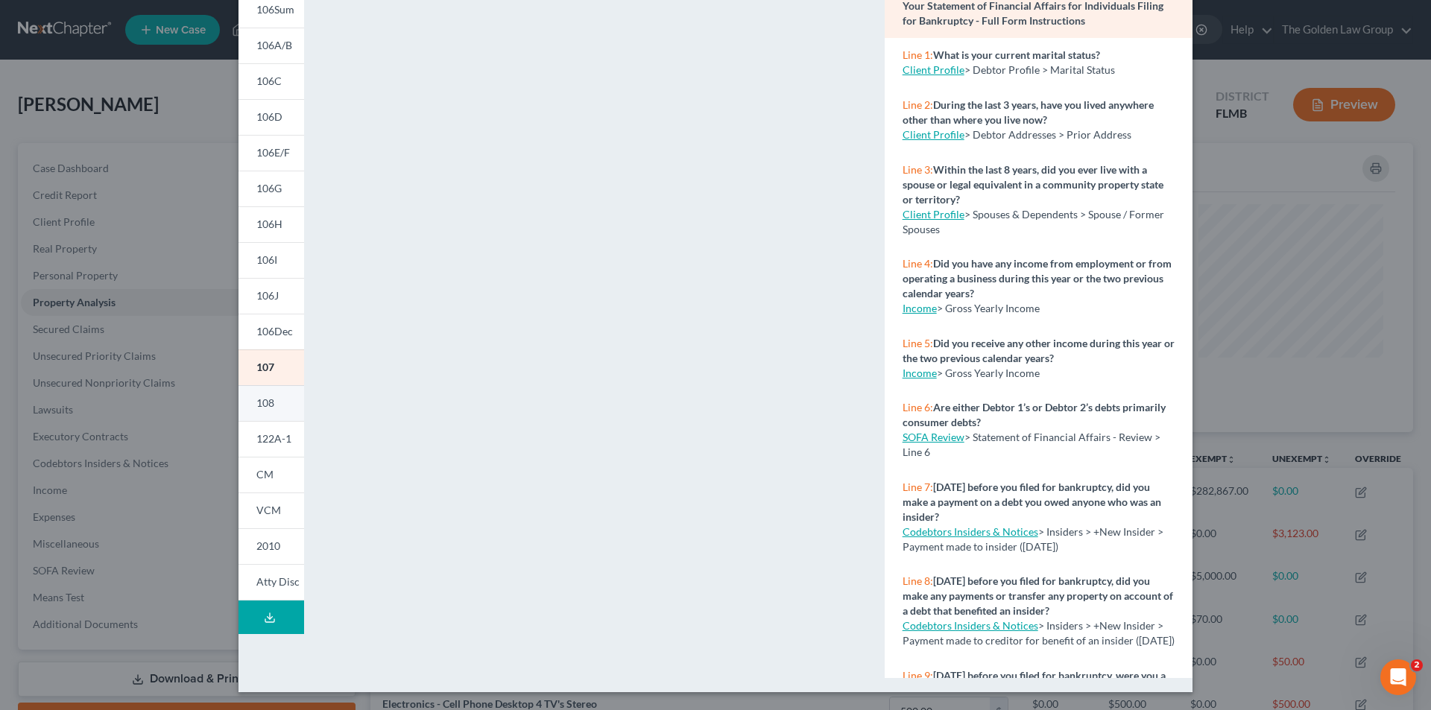
click at [268, 402] on span "108" at bounding box center [265, 403] width 18 height 13
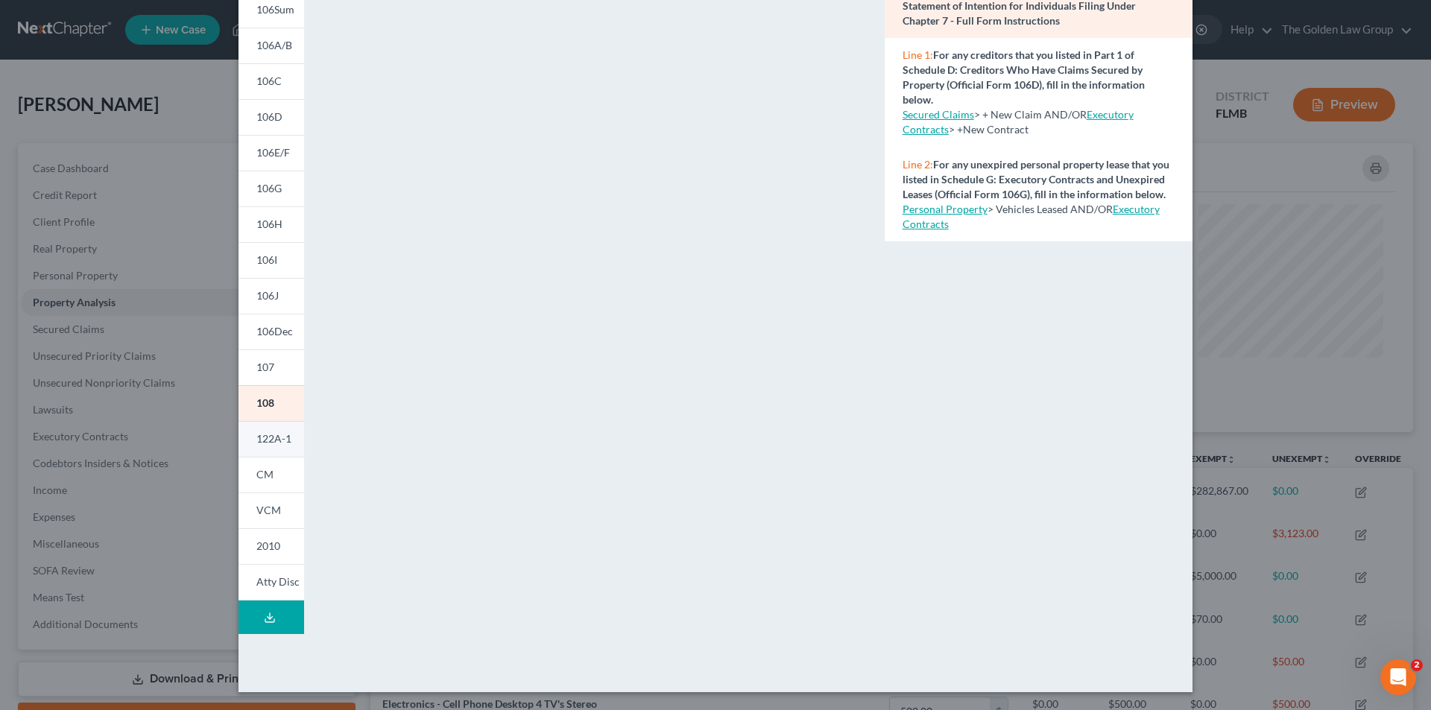
click at [262, 439] on span "122A-1" at bounding box center [273, 438] width 35 height 13
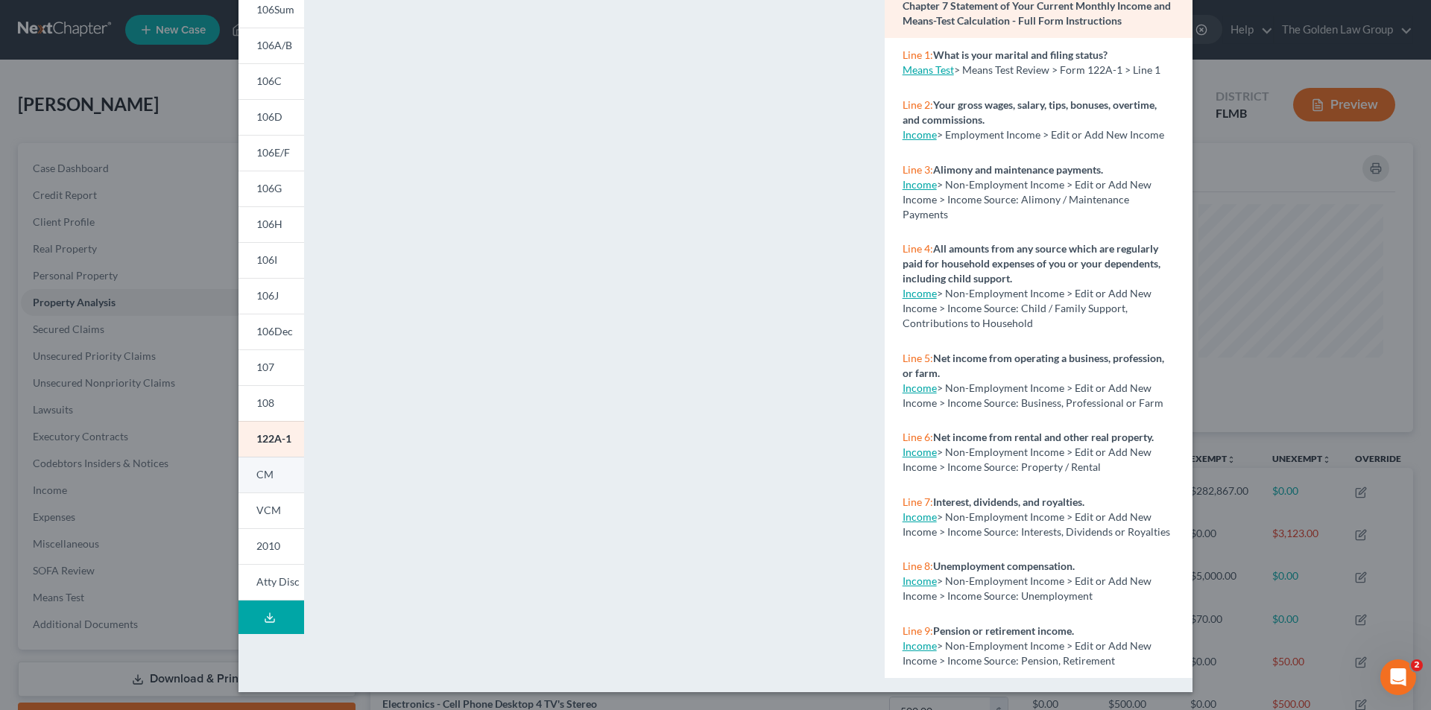
click at [270, 491] on link "CM" at bounding box center [272, 475] width 66 height 36
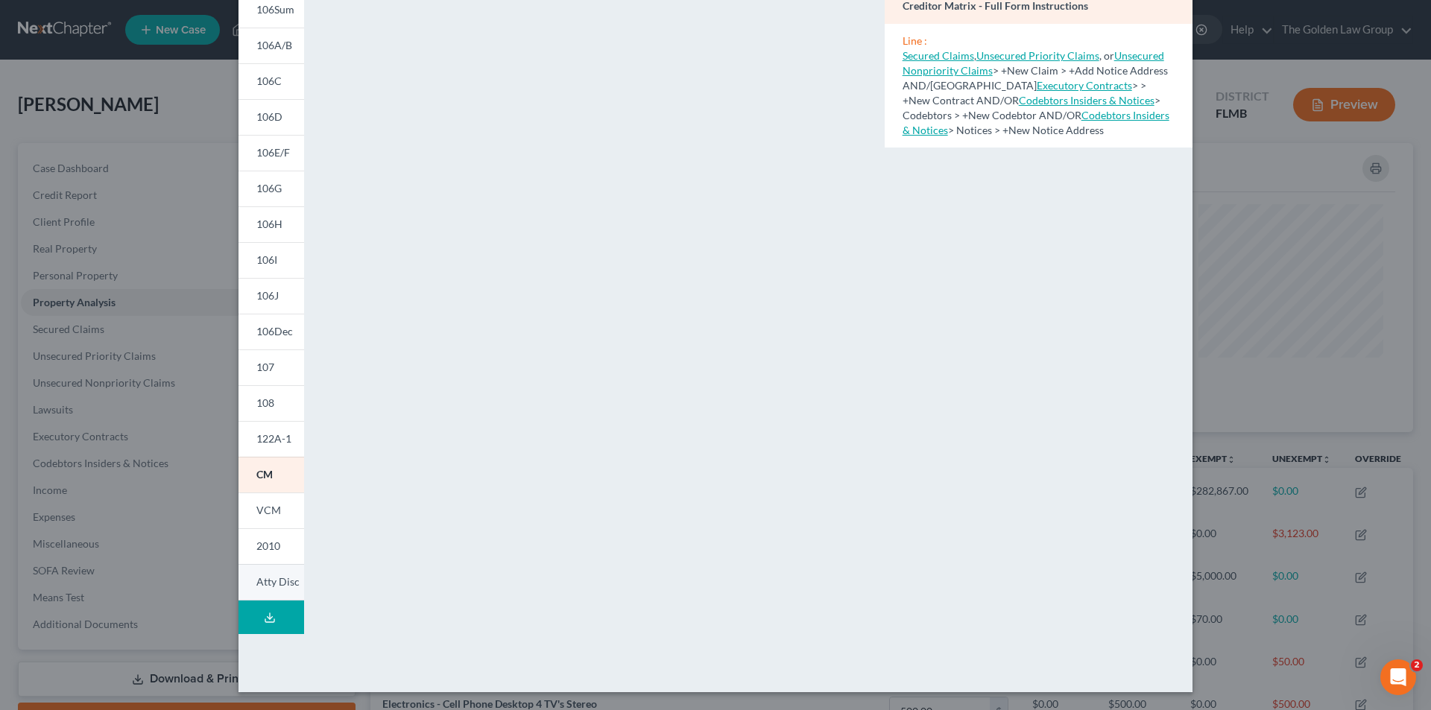
click at [265, 580] on span "Atty Disc" at bounding box center [277, 581] width 43 height 13
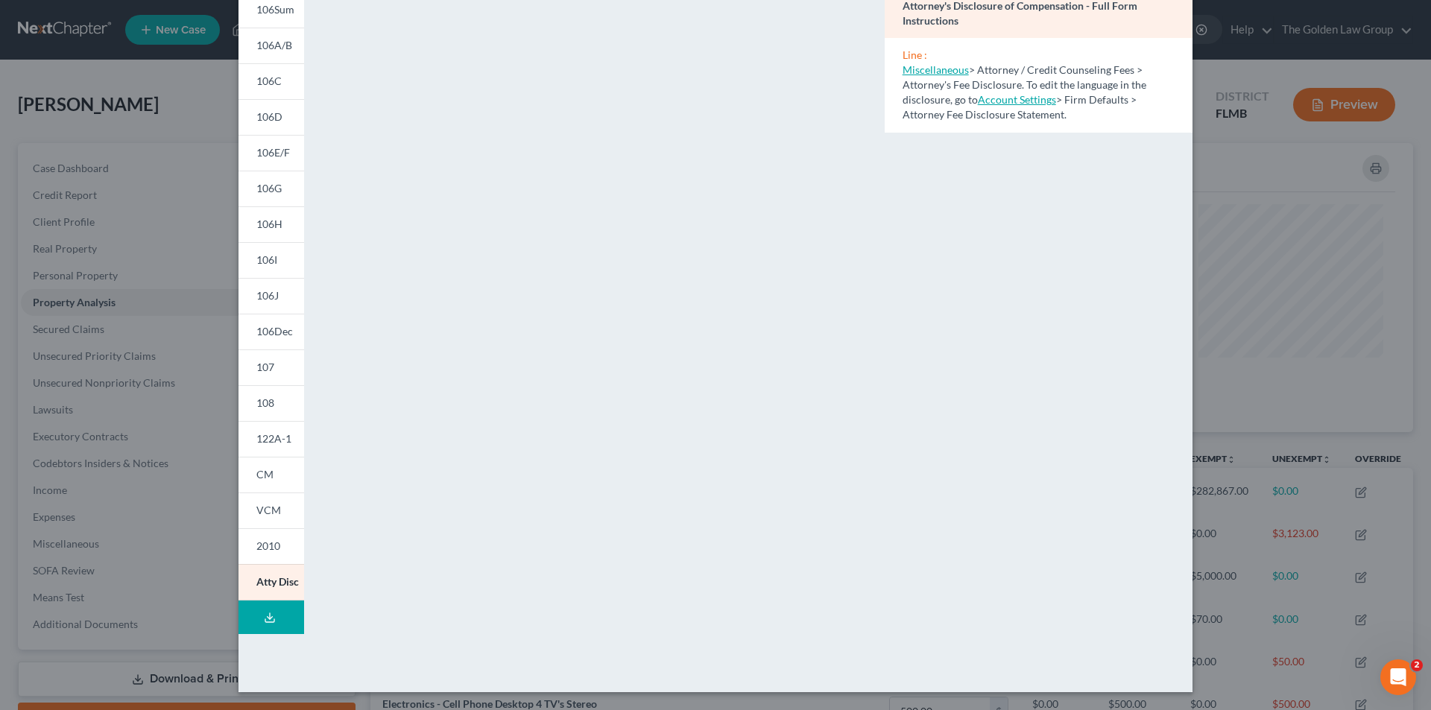
click at [155, 148] on div "Petition Preview Attorney's Disclosure of Compensation × 101 106Sum 106A/B 106C…" at bounding box center [715, 355] width 1431 height 710
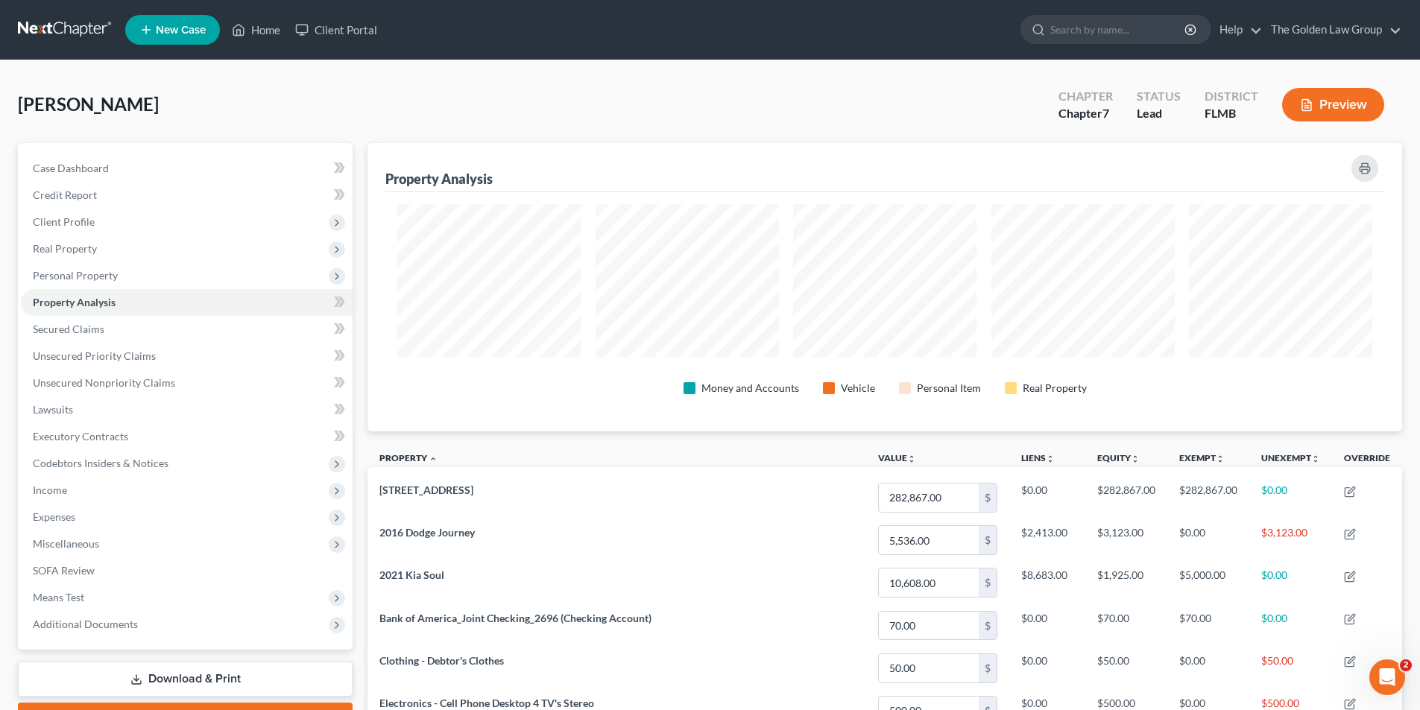
scroll to position [745056, 744310]
